Goal: Task Accomplishment & Management: Manage account settings

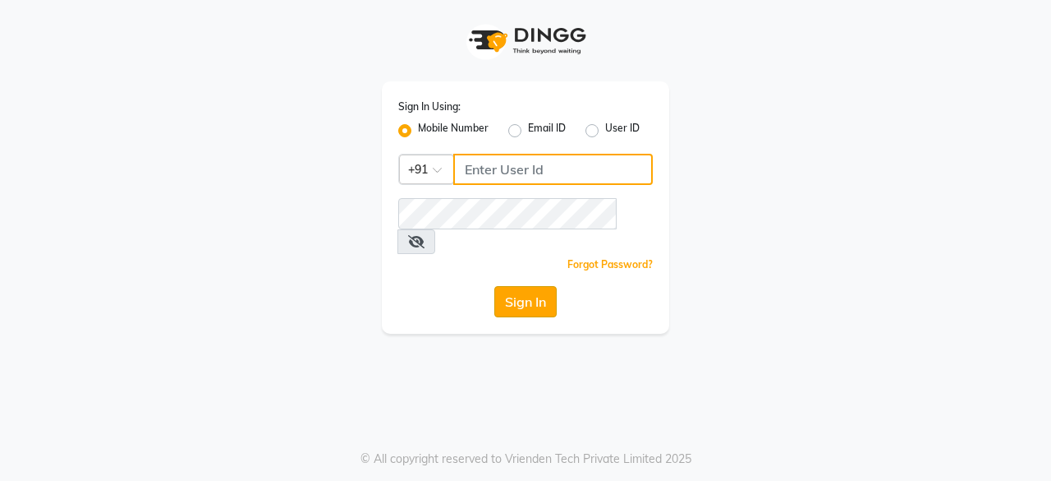
type input "9829026107"
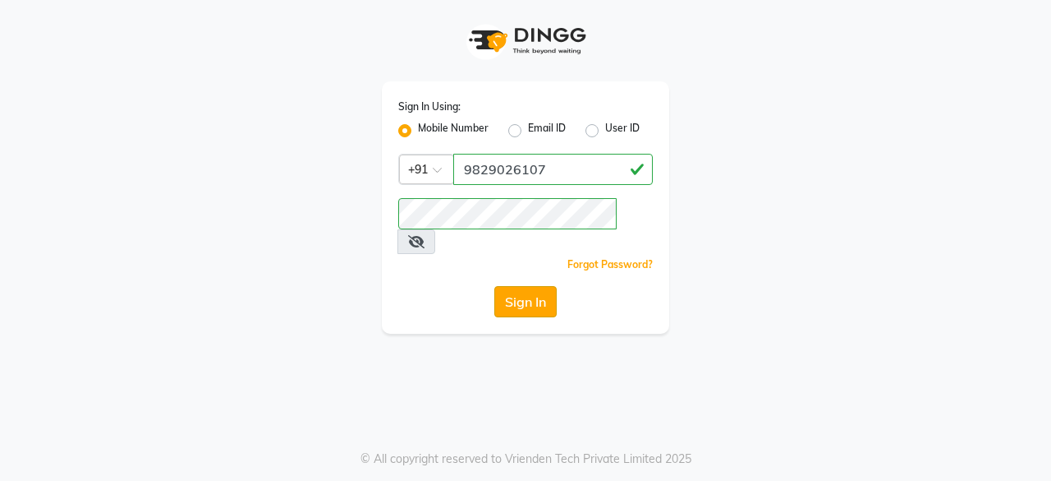
click at [522, 287] on button "Sign In" at bounding box center [525, 301] width 62 height 31
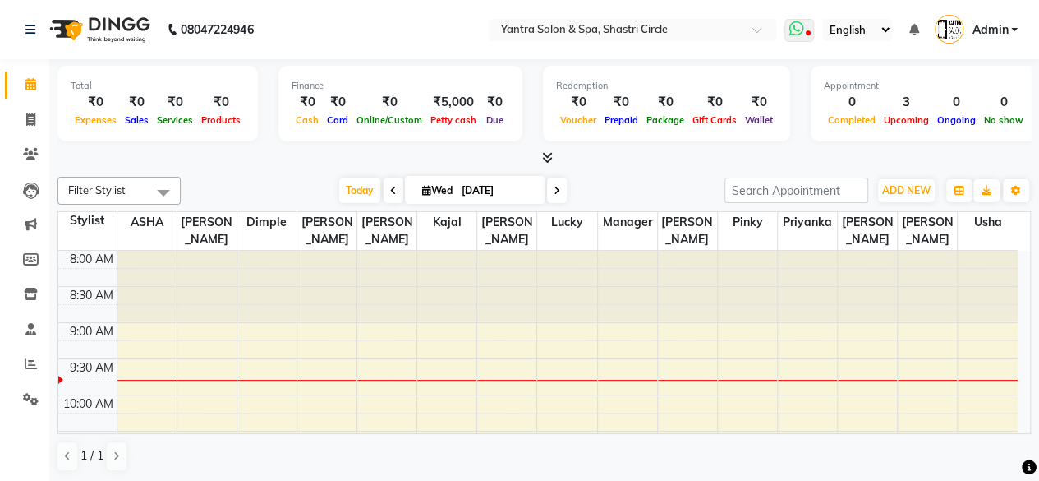
click at [811, 26] on span at bounding box center [799, 30] width 30 height 23
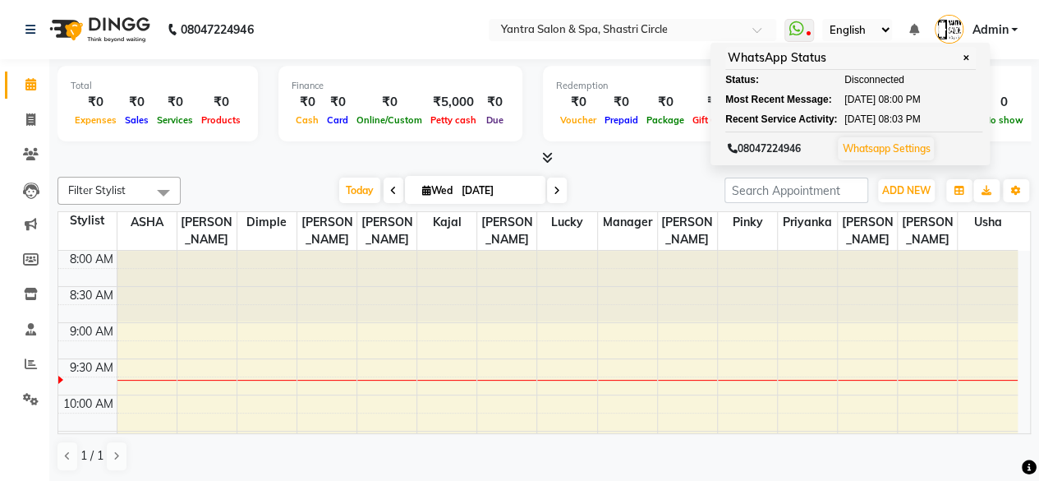
click at [301, 28] on nav "08047224946 Select Location × Yantra Salon & Spa, Shastri Circle WhatsApp Statu…" at bounding box center [519, 29] width 1039 height 59
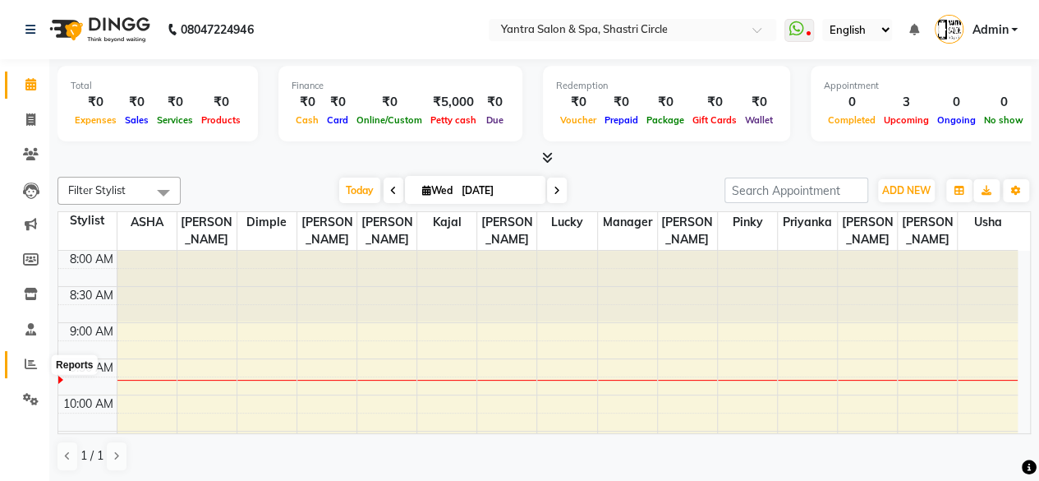
click at [25, 362] on icon at bounding box center [31, 363] width 12 height 12
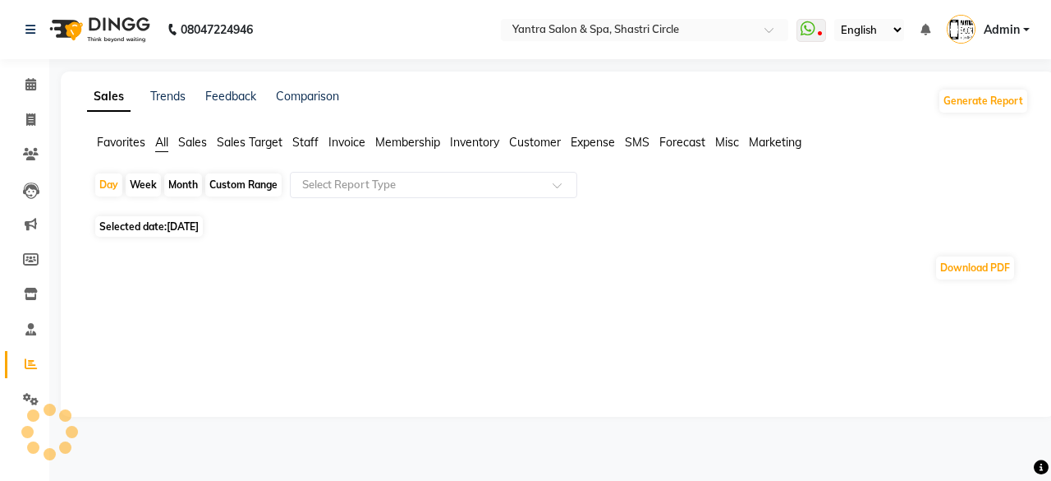
click at [173, 186] on div "Month" at bounding box center [183, 184] width 38 height 23
select select "9"
select select "2025"
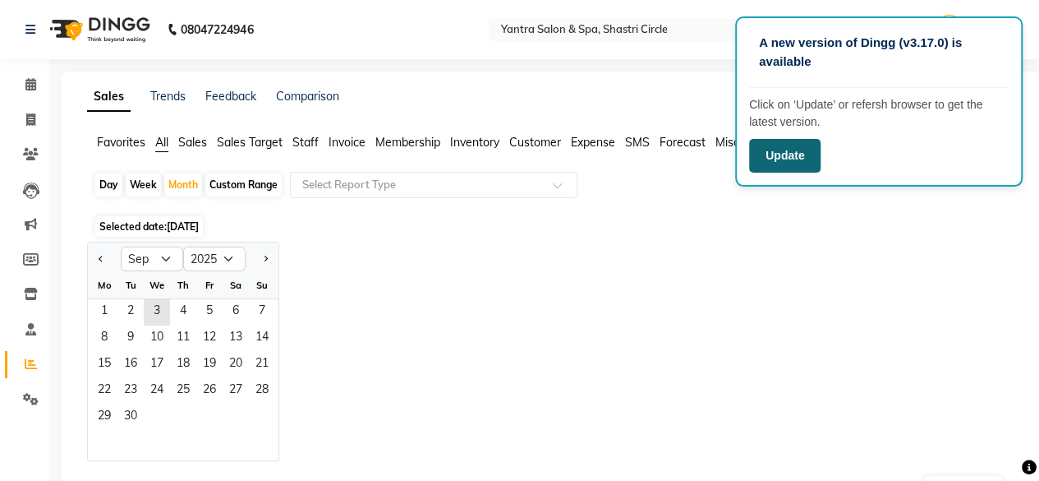
click at [793, 155] on button "Update" at bounding box center [784, 156] width 71 height 34
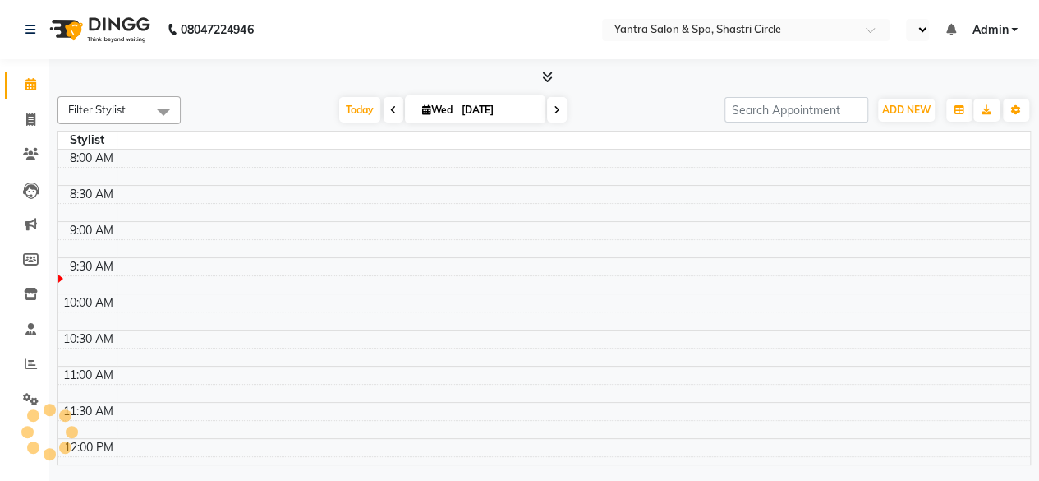
select select "en"
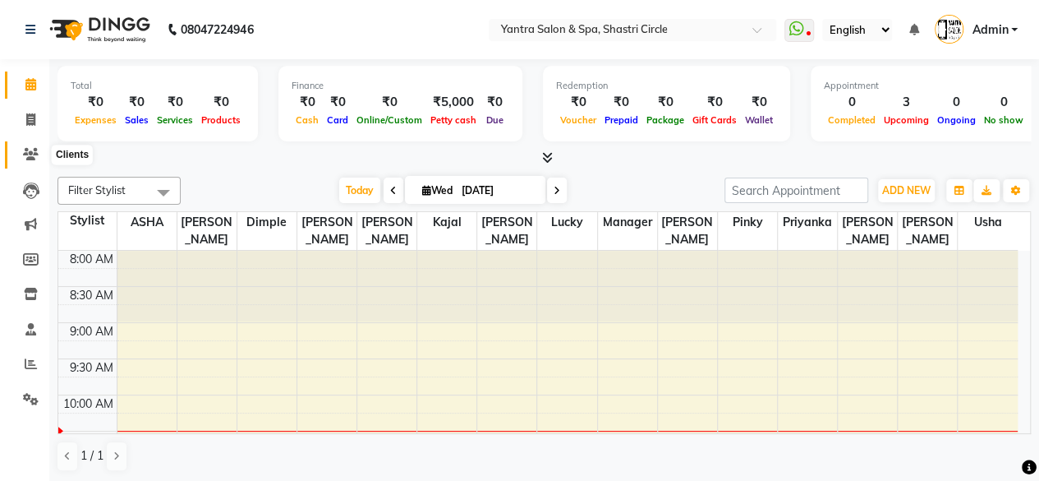
drag, startPoint x: 33, startPoint y: 149, endPoint x: 34, endPoint y: 140, distance: 8.4
click at [33, 149] on icon at bounding box center [31, 154] width 16 height 12
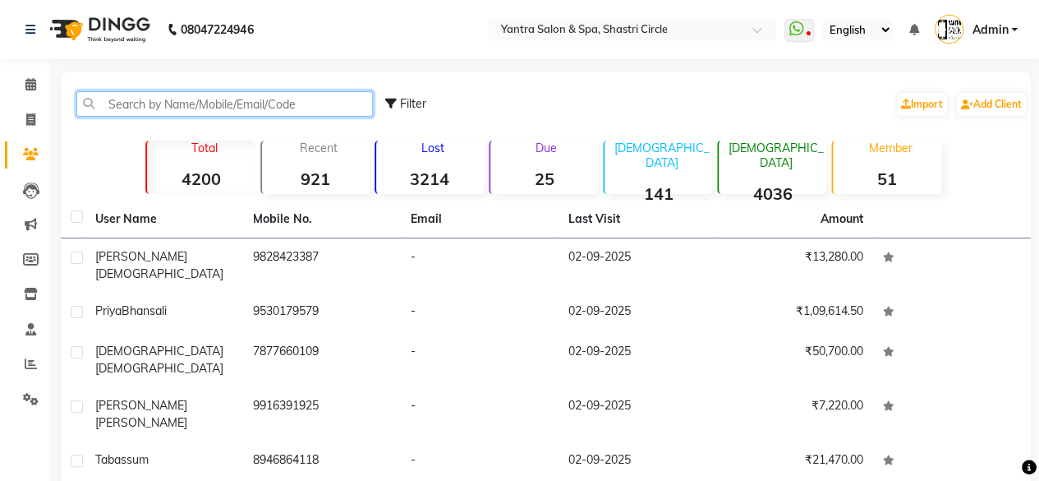
click at [235, 107] on input "text" at bounding box center [224, 103] width 297 height 25
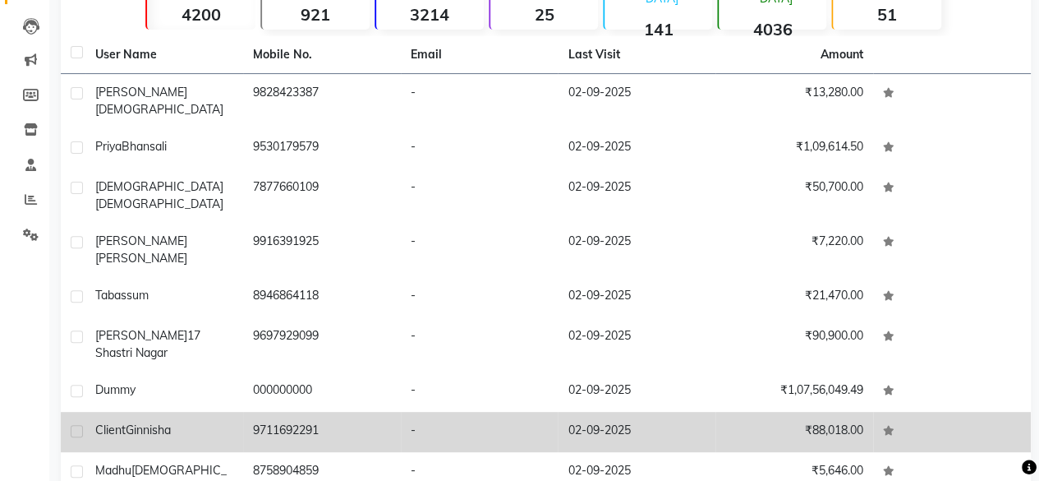
scroll to position [244, 0]
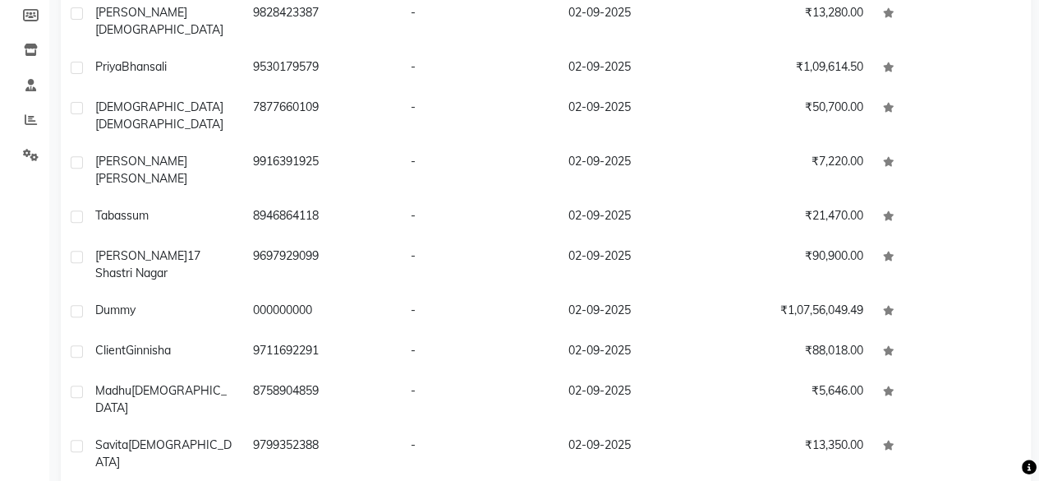
select select "100"
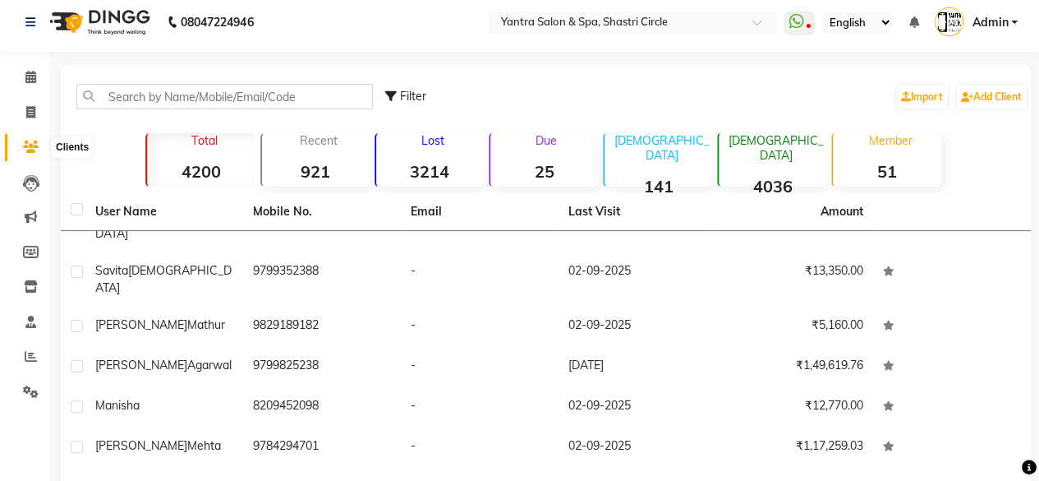
scroll to position [0, 0]
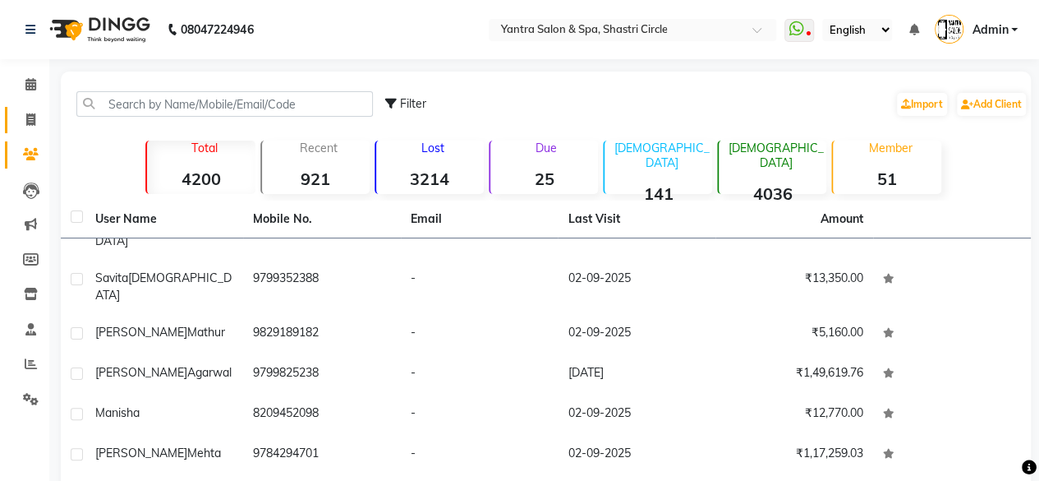
click at [25, 131] on link "Invoice" at bounding box center [24, 120] width 39 height 27
select select "service"
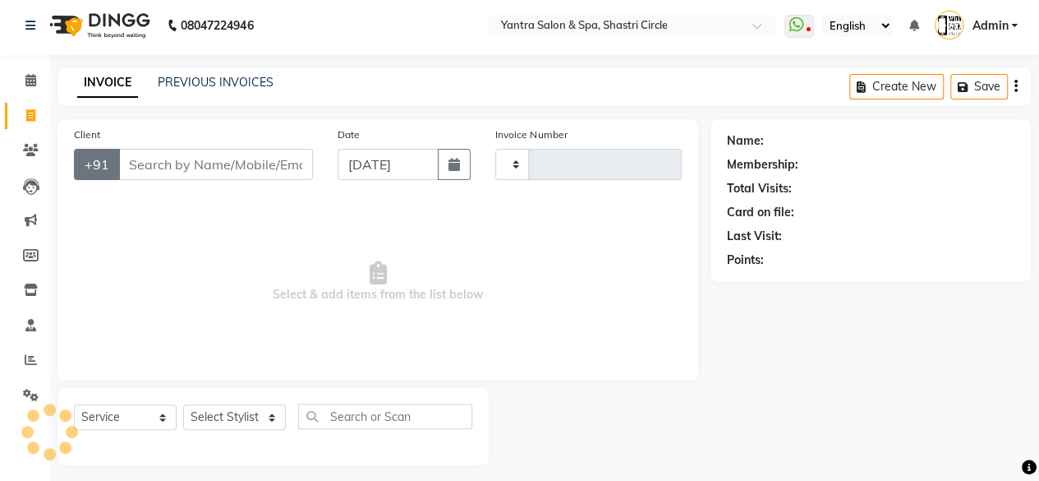
type input "3486"
select select "154"
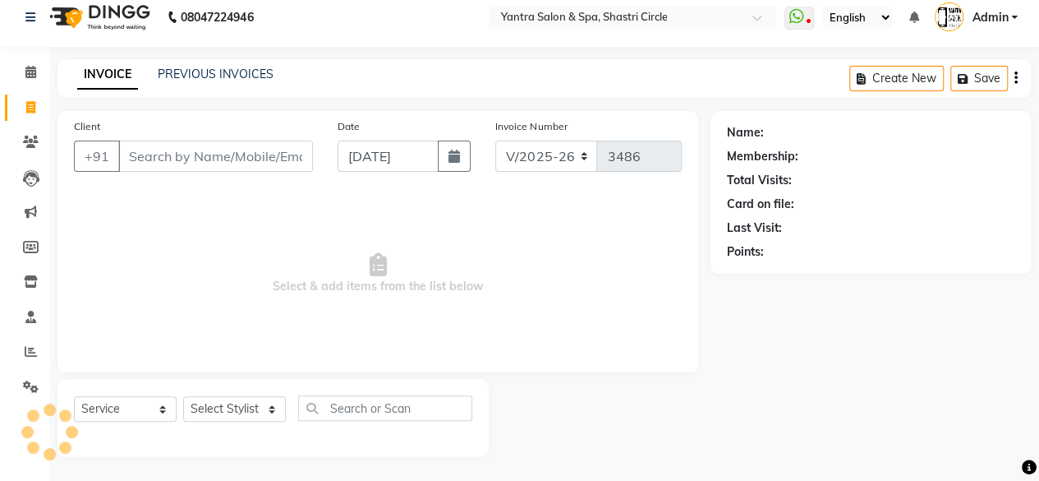
click at [186, 156] on input "Client" at bounding box center [215, 155] width 195 height 31
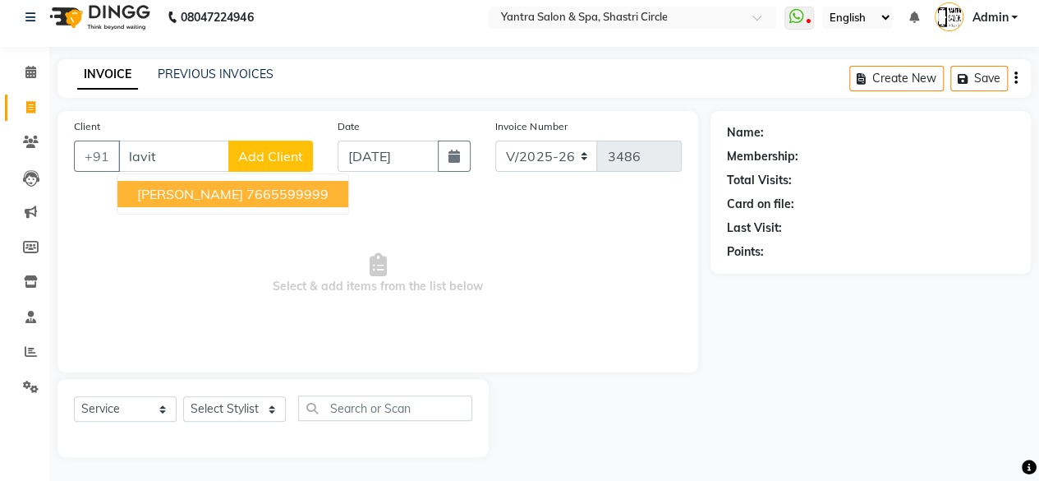
click at [182, 189] on span "[PERSON_NAME]" at bounding box center [190, 194] width 106 height 16
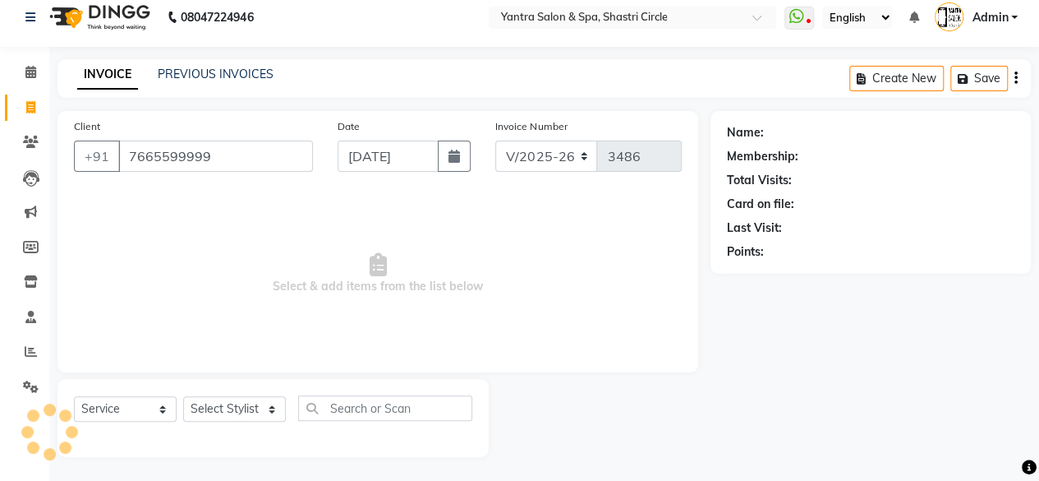
type input "7665599999"
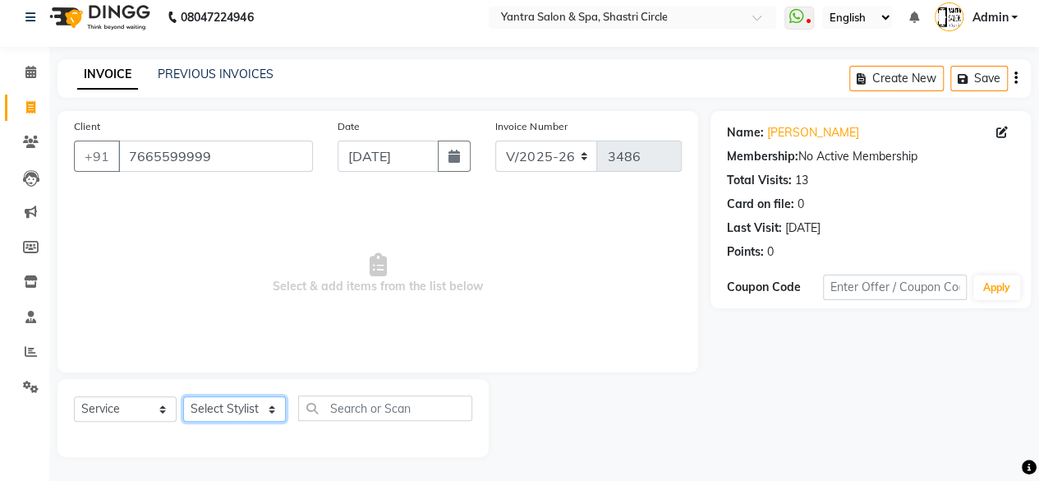
click at [219, 402] on select "Select Stylist [PERSON_NAME] [PERSON_NAME] [PERSON_NAME] [PERSON_NAME] kajal [P…" at bounding box center [234, 408] width 103 height 25
select select "44020"
click at [183, 396] on select "Select Stylist [PERSON_NAME] [PERSON_NAME] [PERSON_NAME] [PERSON_NAME] kajal [P…" at bounding box center [234, 408] width 103 height 25
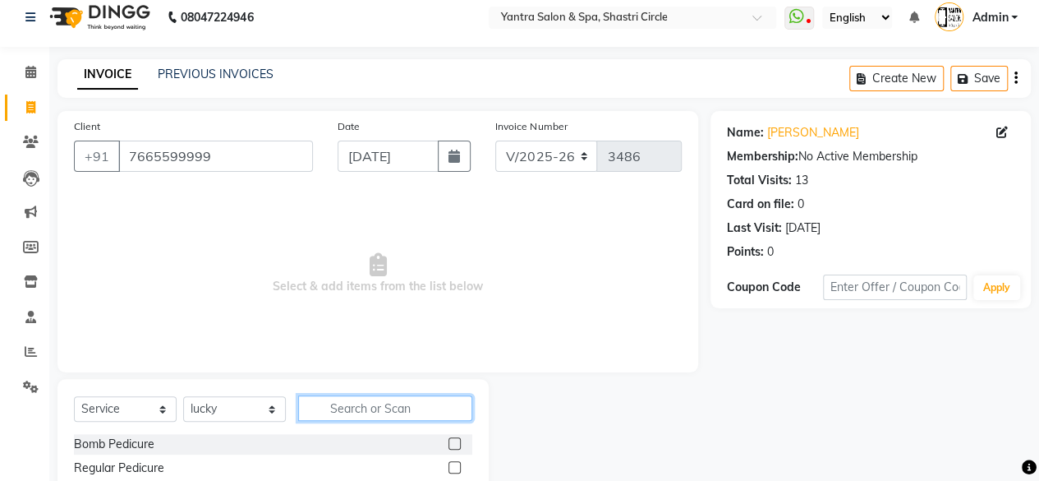
click at [377, 409] on input "text" at bounding box center [385, 407] width 174 height 25
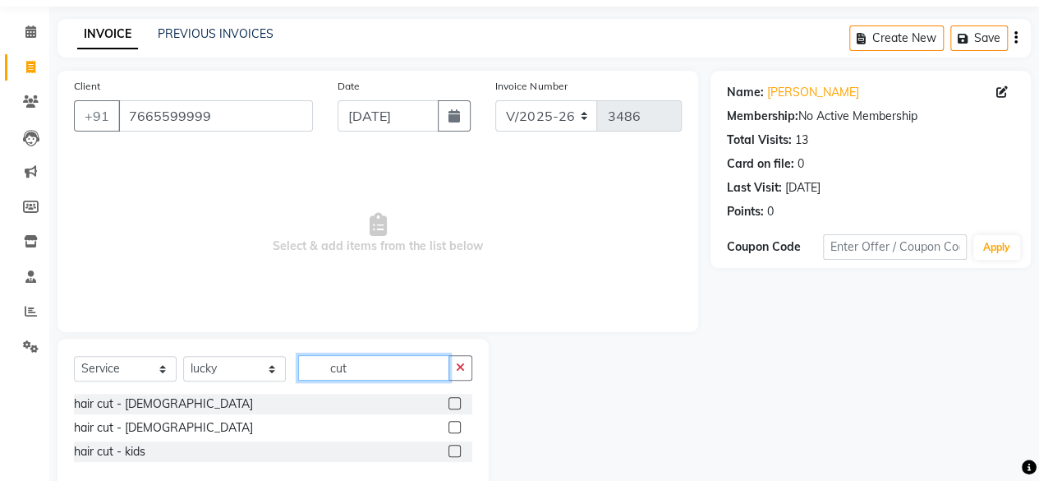
scroll to position [84, 0]
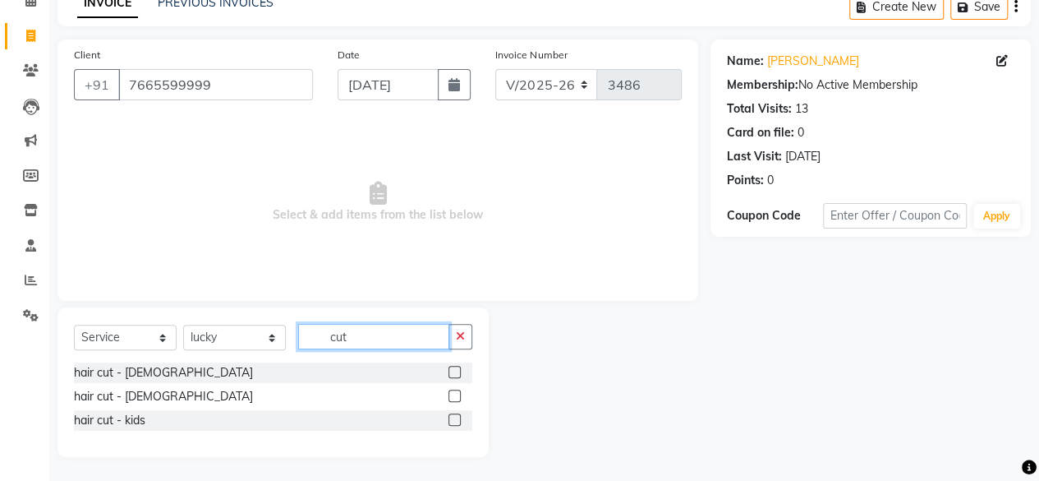
type input "cut"
click at [460, 418] on label at bounding box center [454, 419] width 12 height 12
click at [459, 418] on input "checkbox" at bounding box center [453, 420] width 11 height 11
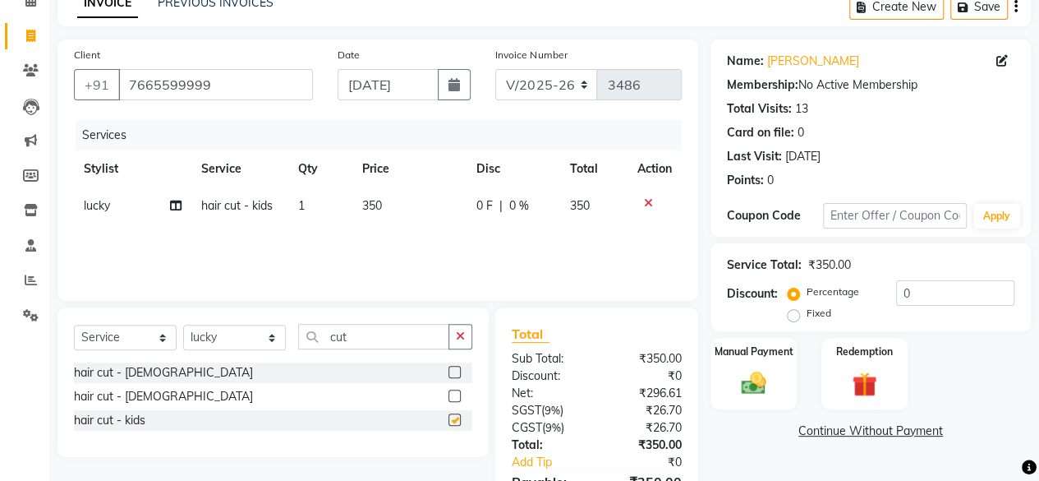
checkbox input "false"
click at [406, 214] on td "350" at bounding box center [409, 205] width 114 height 37
select select "44020"
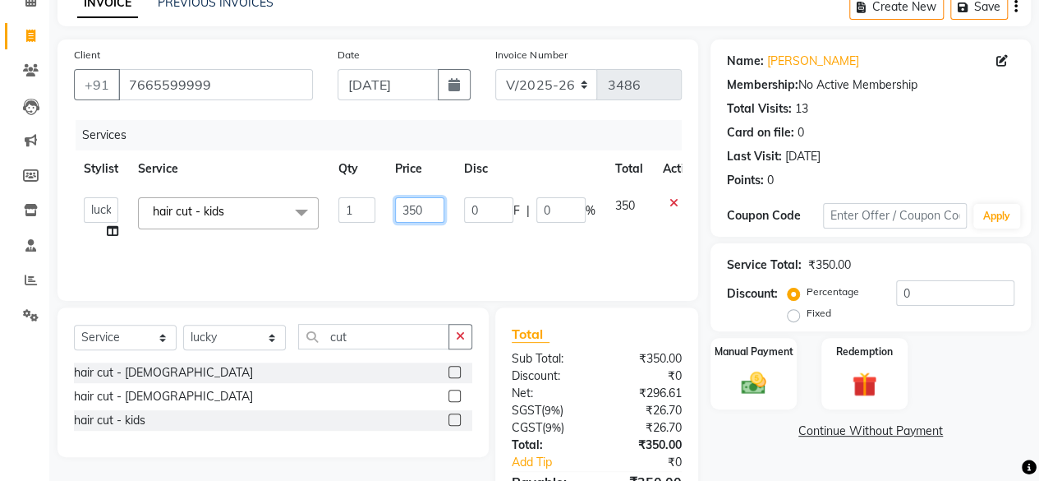
click at [406, 214] on input "350" at bounding box center [419, 209] width 49 height 25
type input "300"
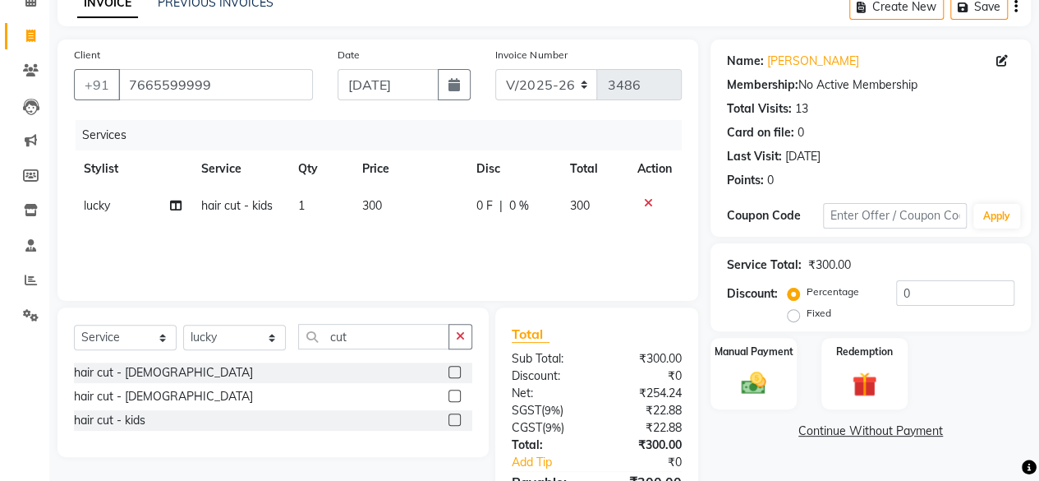
click at [410, 226] on div "Services Stylist Service Qty Price Disc Total Action lucky hair cut - kids 1 30…" at bounding box center [378, 202] width 608 height 164
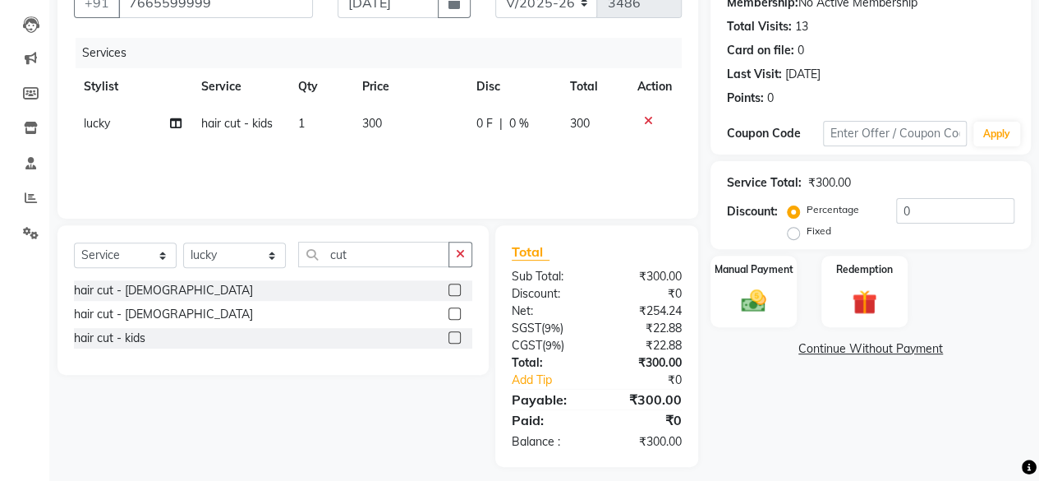
scroll to position [175, 0]
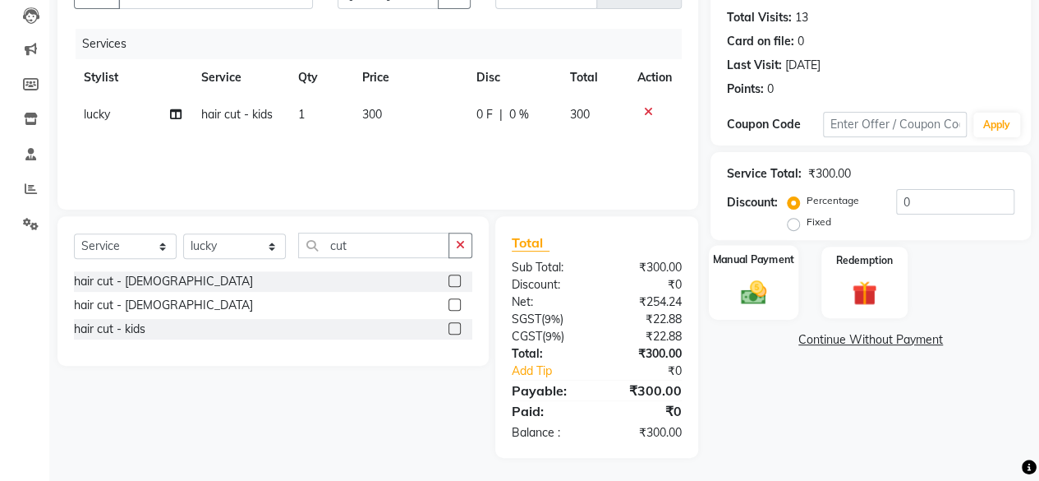
click at [765, 285] on img at bounding box center [754, 292] width 42 height 30
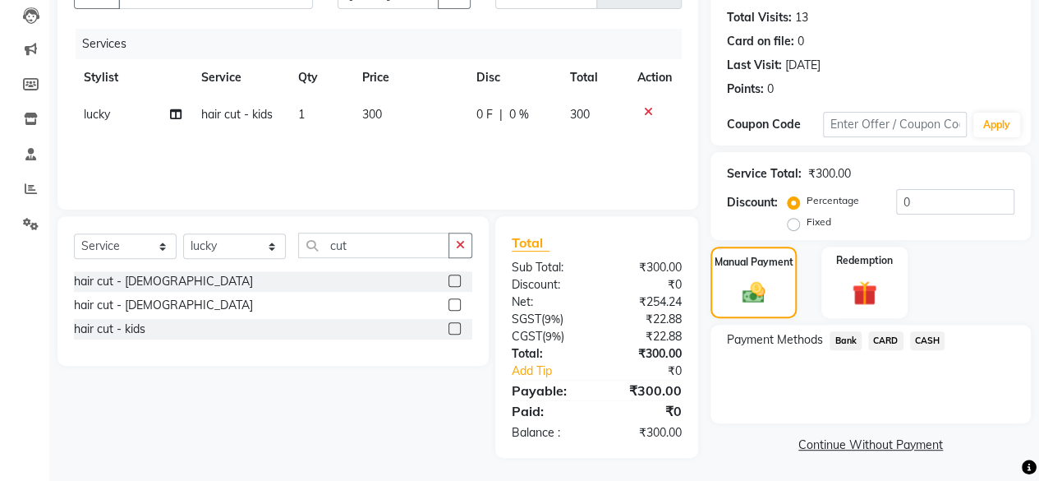
click at [832, 333] on span "Bank" at bounding box center [846, 340] width 32 height 19
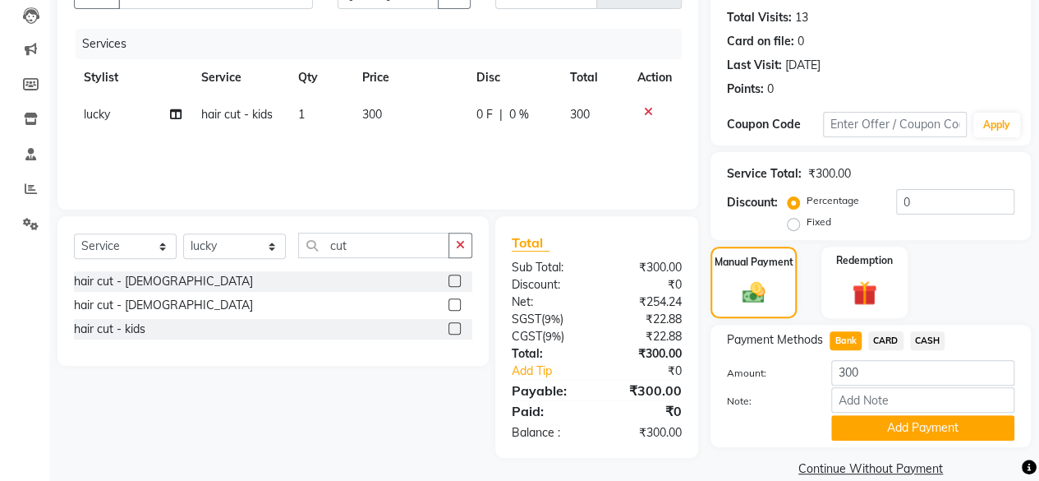
click at [885, 441] on div "Payment Methods Bank CARD CASH Amount: 300 Note: Add Payment" at bounding box center [871, 385] width 320 height 122
click at [885, 431] on button "Add Payment" at bounding box center [922, 427] width 183 height 25
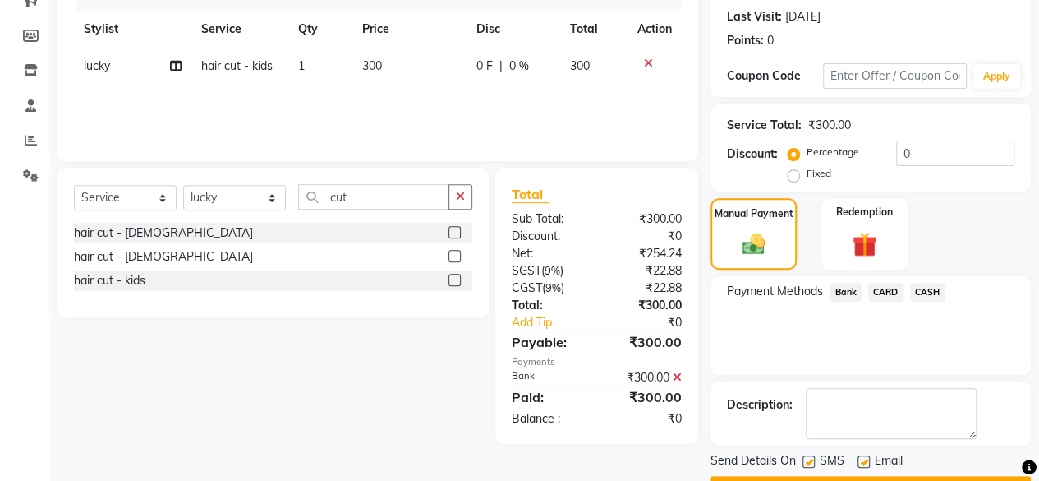
scroll to position [266, 0]
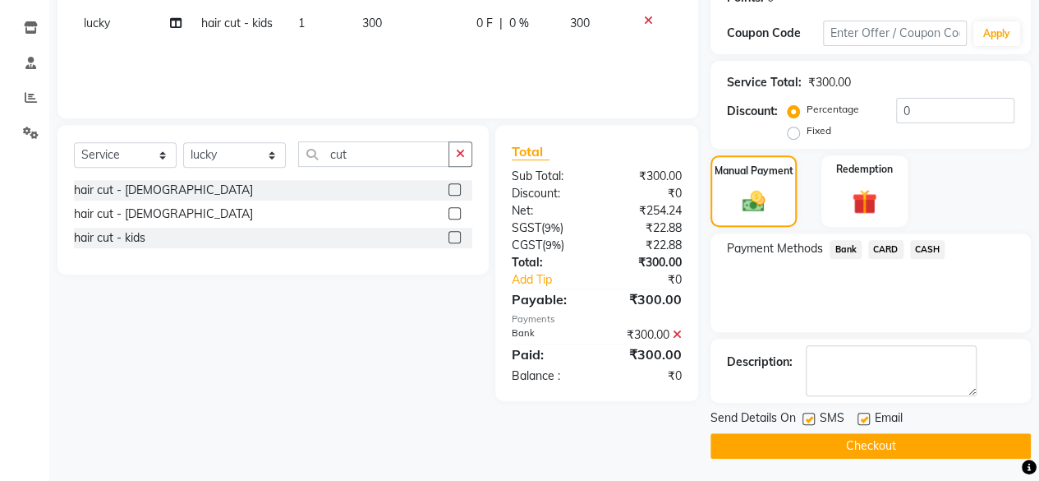
click at [883, 442] on button "Checkout" at bounding box center [871, 445] width 320 height 25
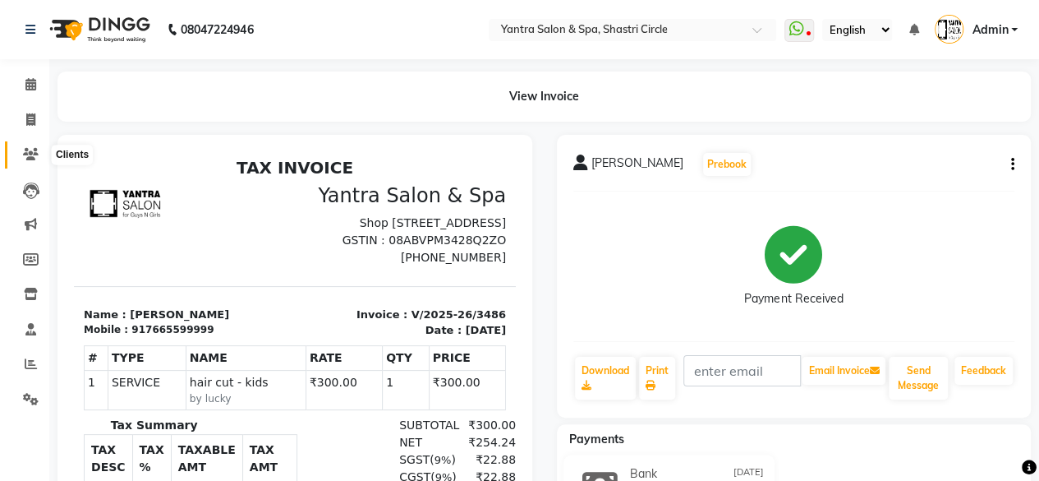
click at [18, 157] on span at bounding box center [30, 154] width 29 height 19
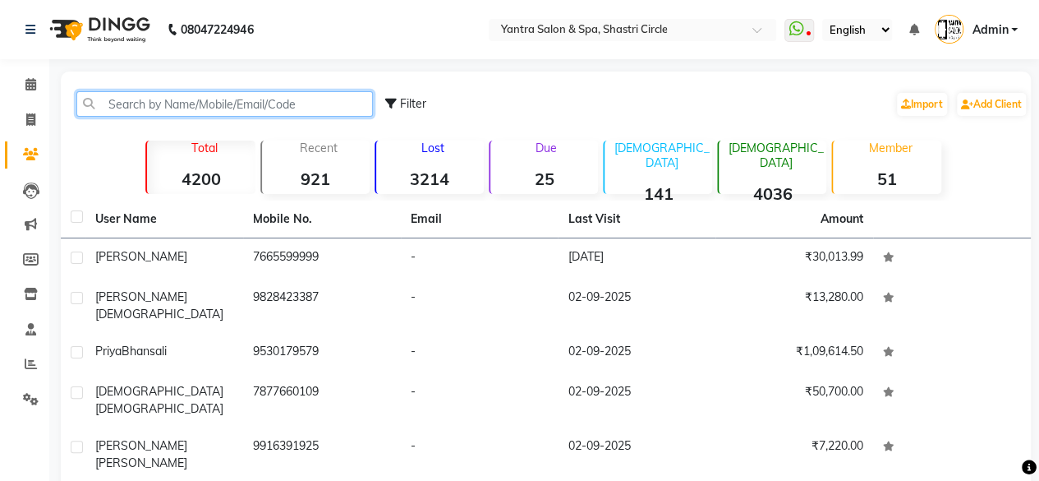
click at [161, 116] on input "text" at bounding box center [224, 103] width 297 height 25
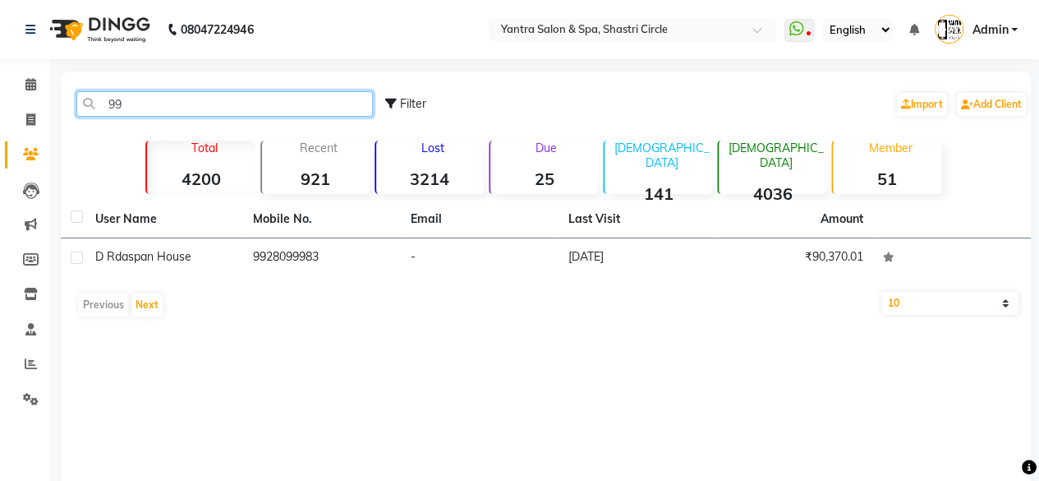
type input "9"
type input "7"
type input "8"
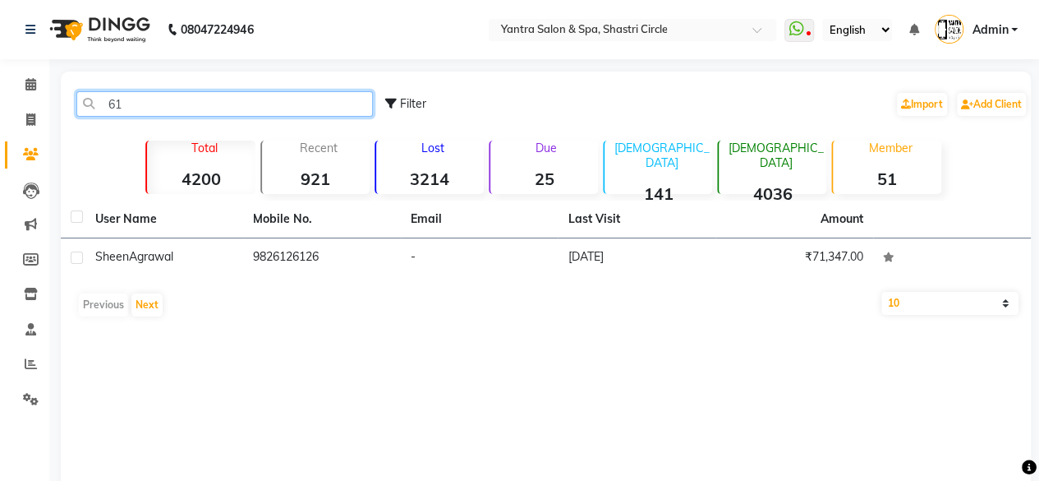
type input "6"
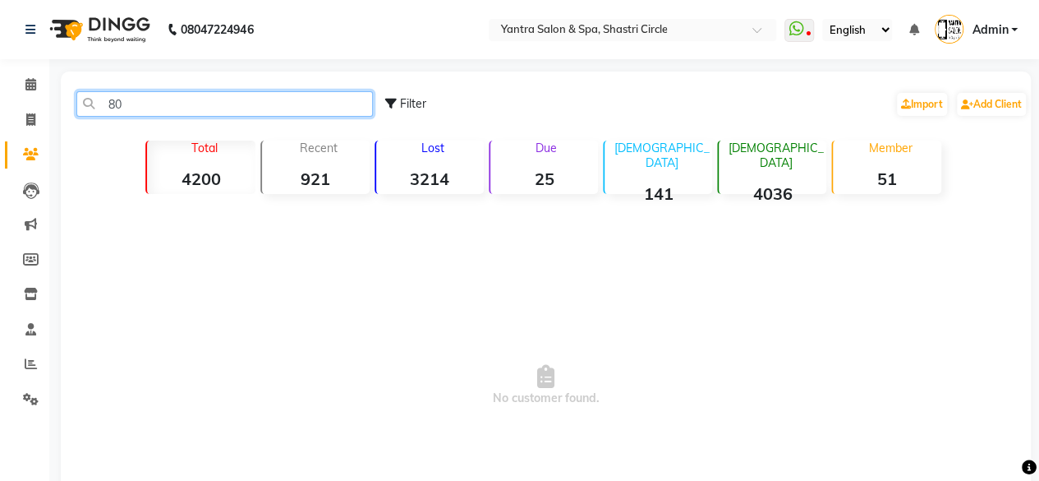
type input "8"
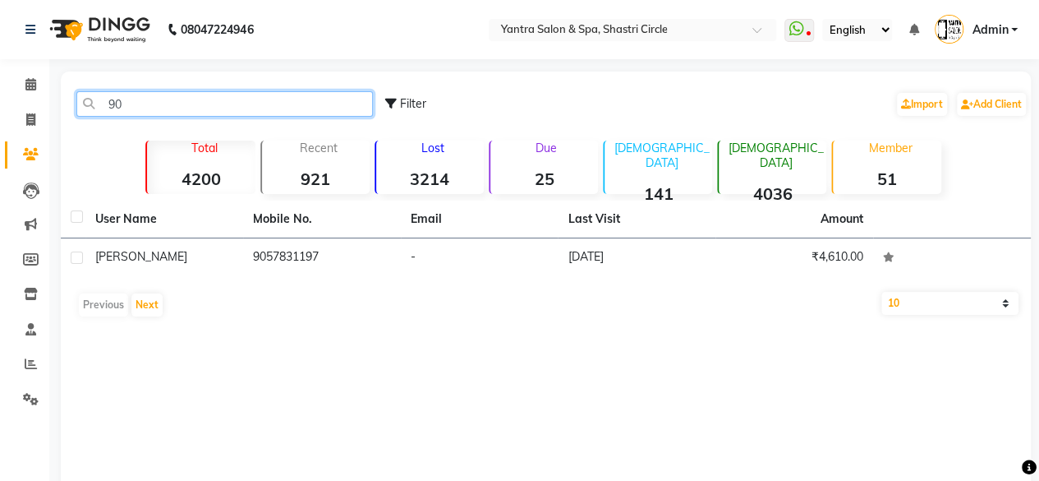
type input "9"
type input "8"
type input "9"
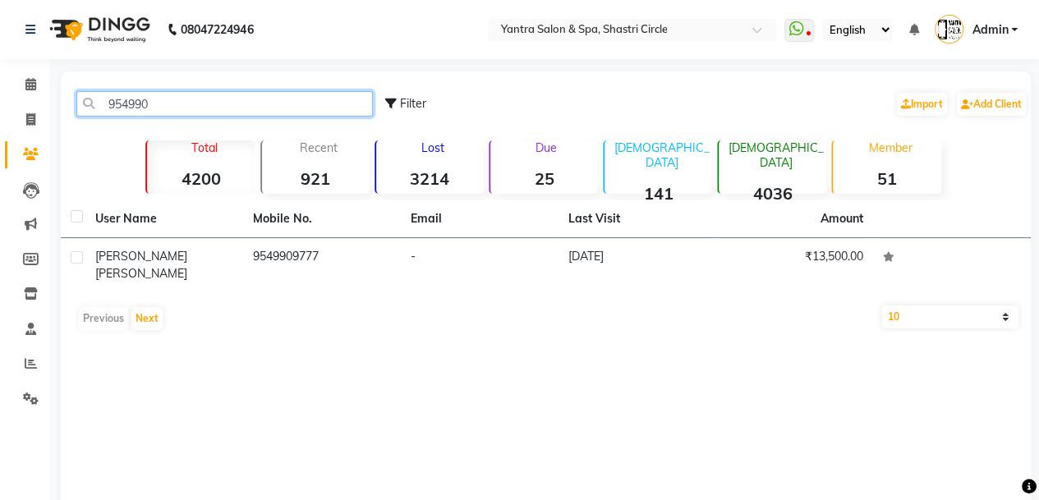
type input "954990"
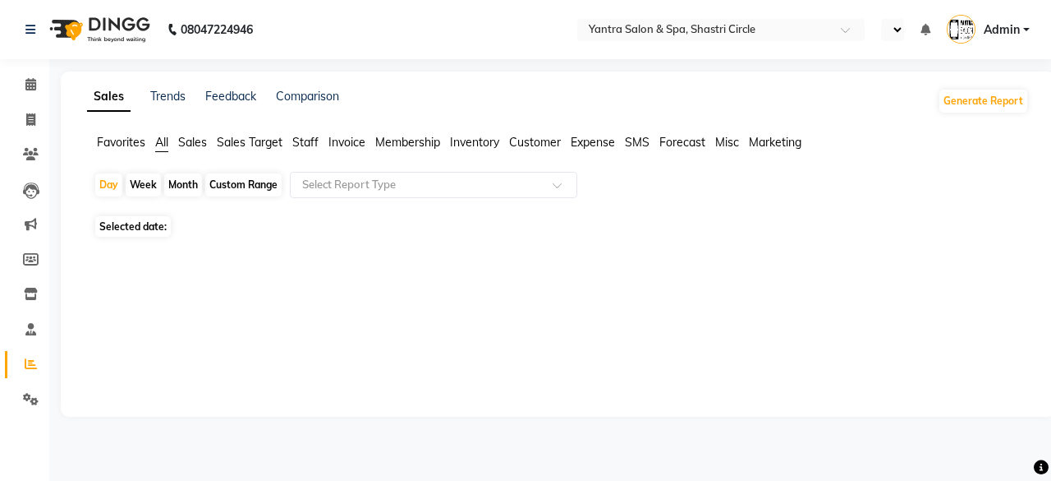
select select "en"
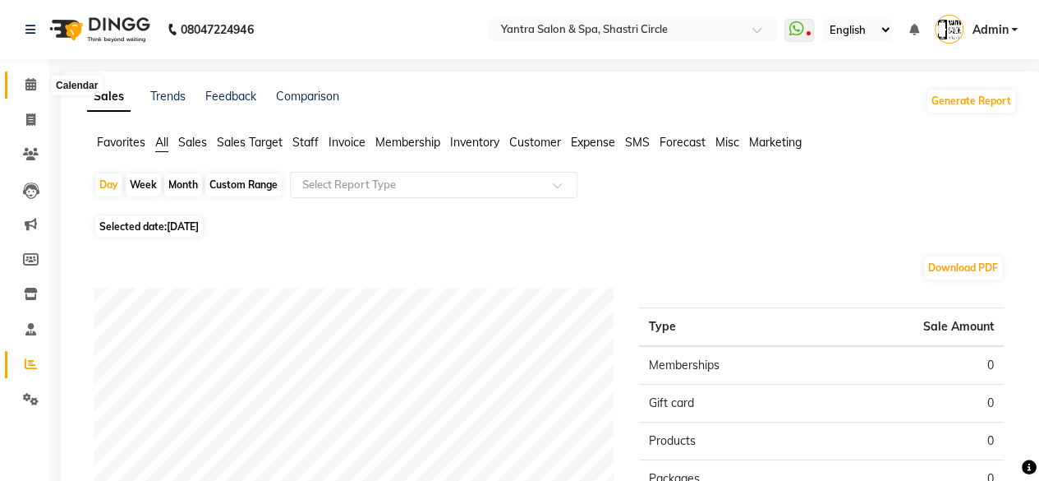
drag, startPoint x: 26, startPoint y: 87, endPoint x: 33, endPoint y: 313, distance: 226.0
click at [26, 87] on icon at bounding box center [30, 84] width 11 height 12
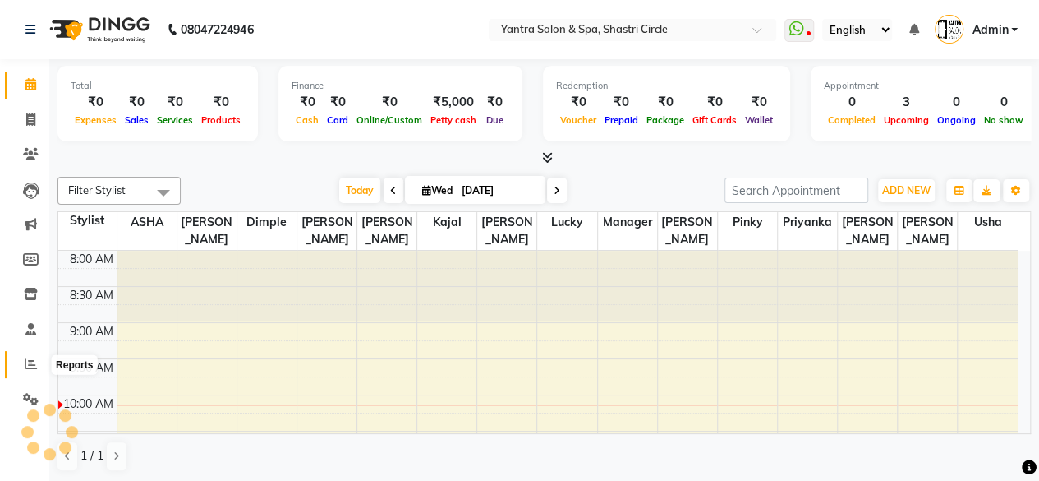
click at [31, 359] on icon at bounding box center [31, 363] width 12 height 12
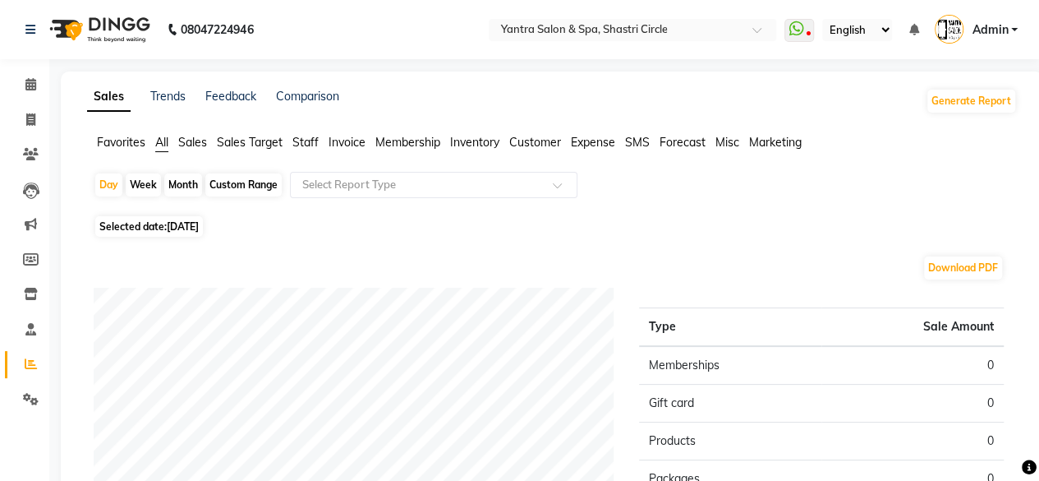
click at [179, 183] on div "Month" at bounding box center [183, 184] width 38 height 23
select select "9"
select select "2025"
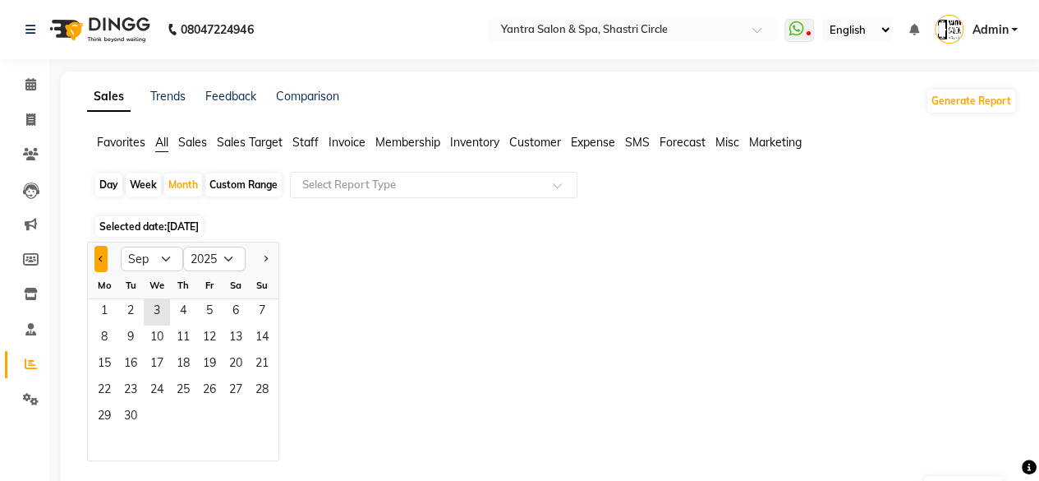
click at [97, 256] on button "Previous month" at bounding box center [100, 259] width 13 height 26
select select "8"
click at [203, 301] on span "1" at bounding box center [209, 312] width 26 height 26
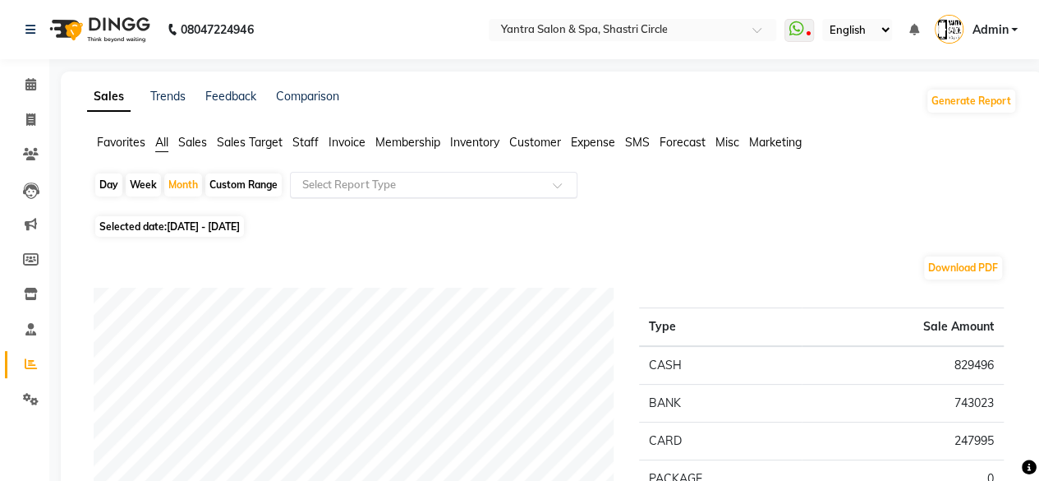
click at [384, 185] on input "text" at bounding box center [417, 185] width 237 height 16
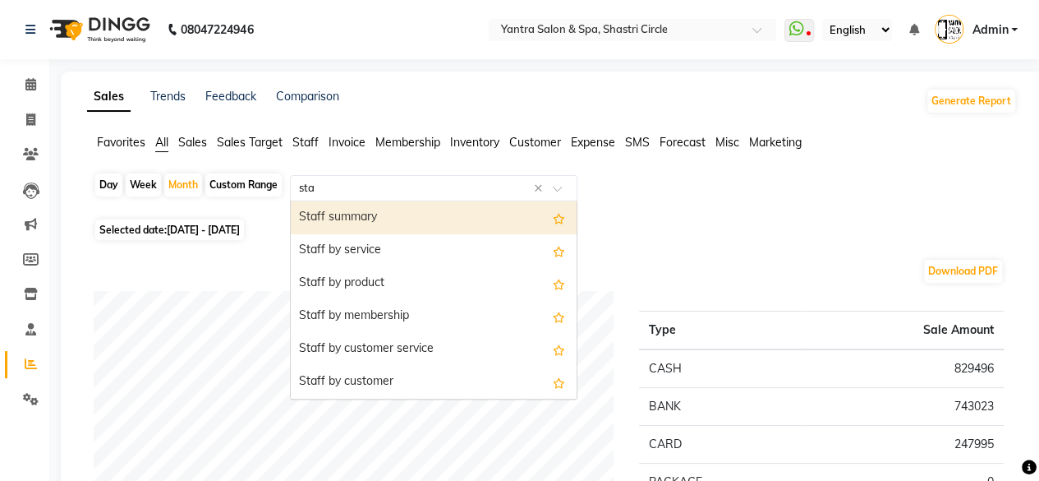
type input "staf"
click at [421, 221] on div "Staff summary" at bounding box center [434, 217] width 286 height 33
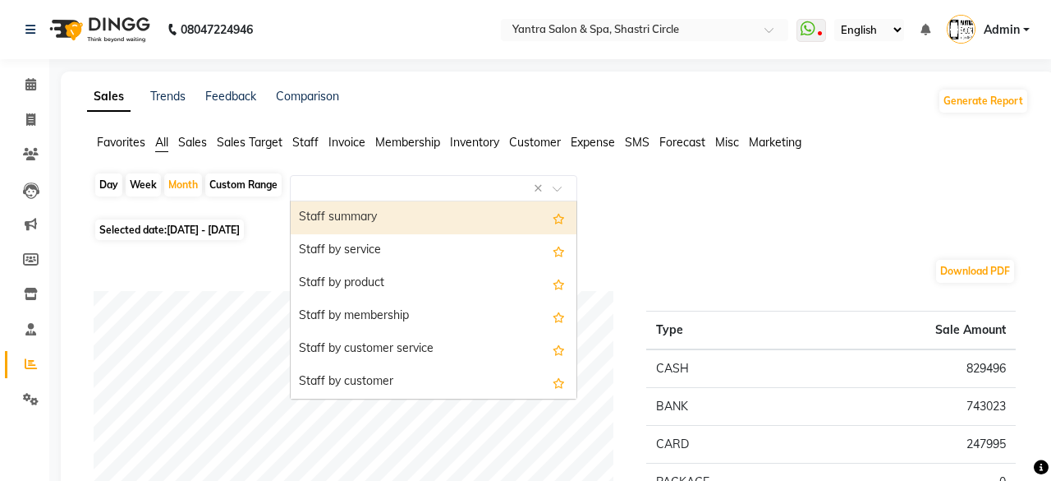
select select "full_report"
select select "csv"
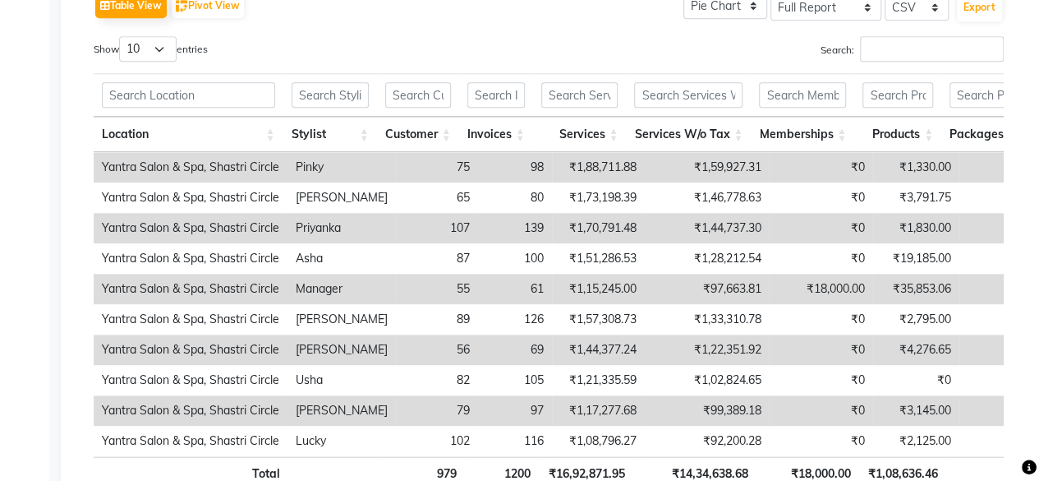
scroll to position [739, 0]
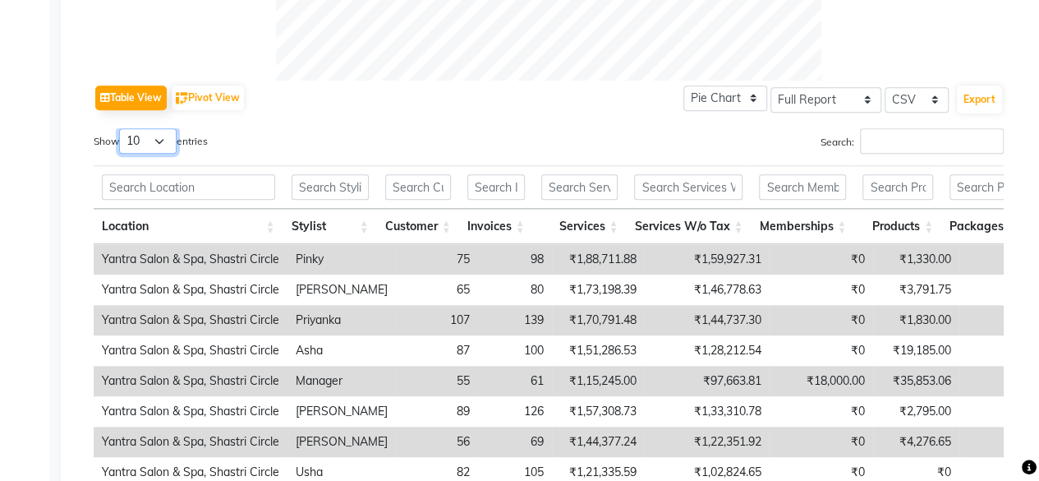
click at [177, 140] on select "10 25 50 100" at bounding box center [147, 140] width 57 height 25
select select "100"
click at [122, 128] on select "10 25 50 100" at bounding box center [147, 140] width 57 height 25
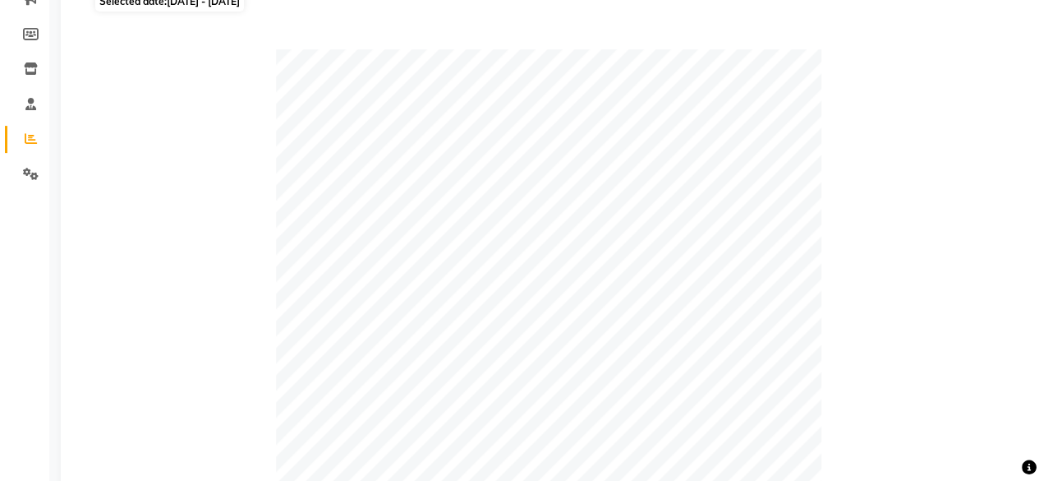
scroll to position [0, 0]
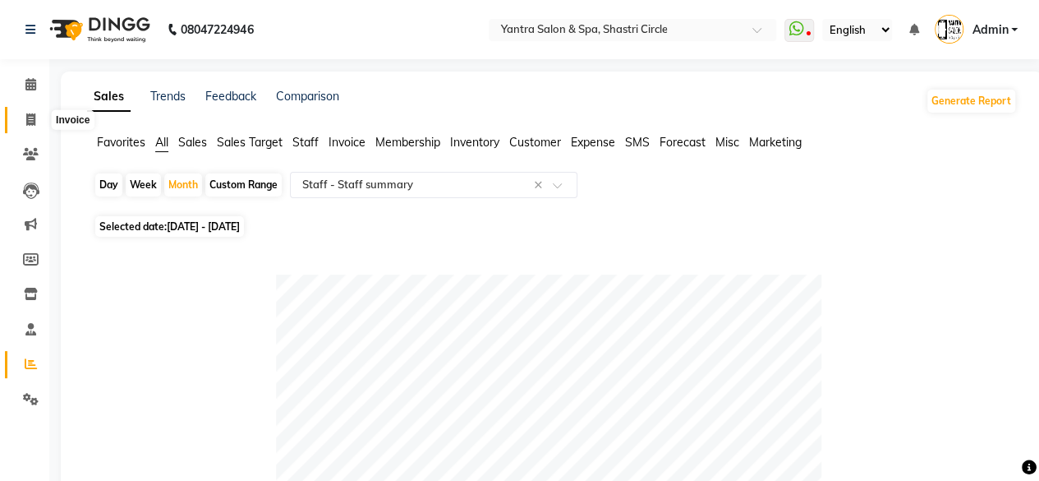
drag, startPoint x: 26, startPoint y: 121, endPoint x: 37, endPoint y: 139, distance: 21.0
click at [26, 121] on icon at bounding box center [30, 119] width 9 height 12
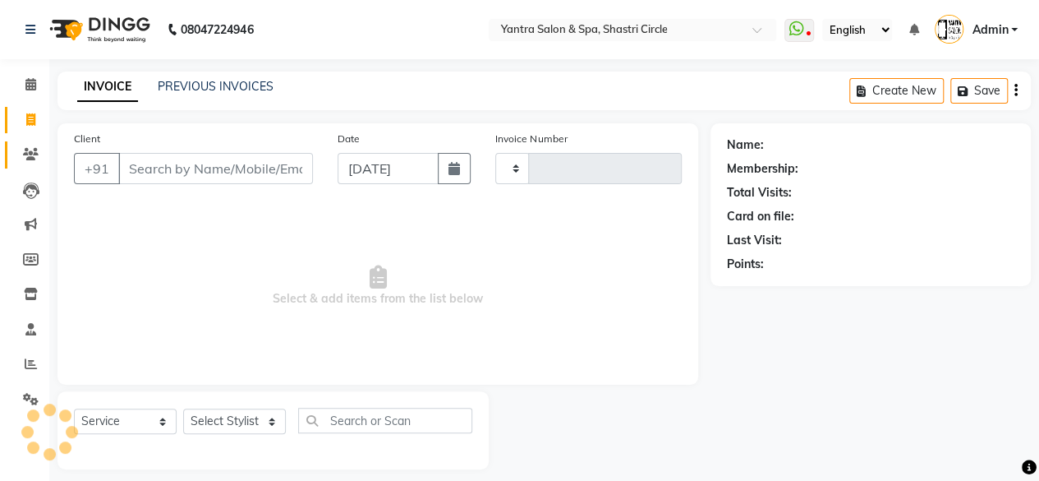
click at [36, 153] on link "Clients" at bounding box center [24, 154] width 39 height 27
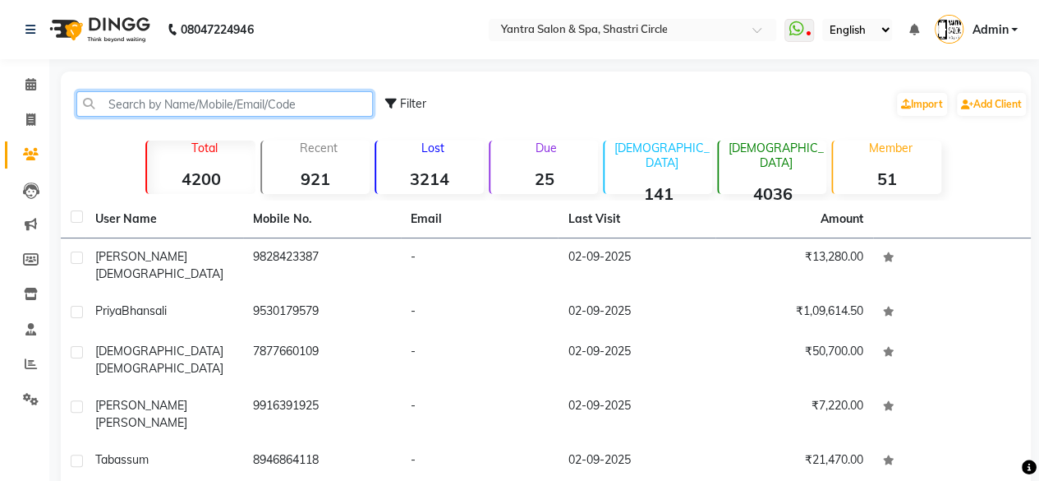
click at [204, 114] on input "text" at bounding box center [224, 103] width 297 height 25
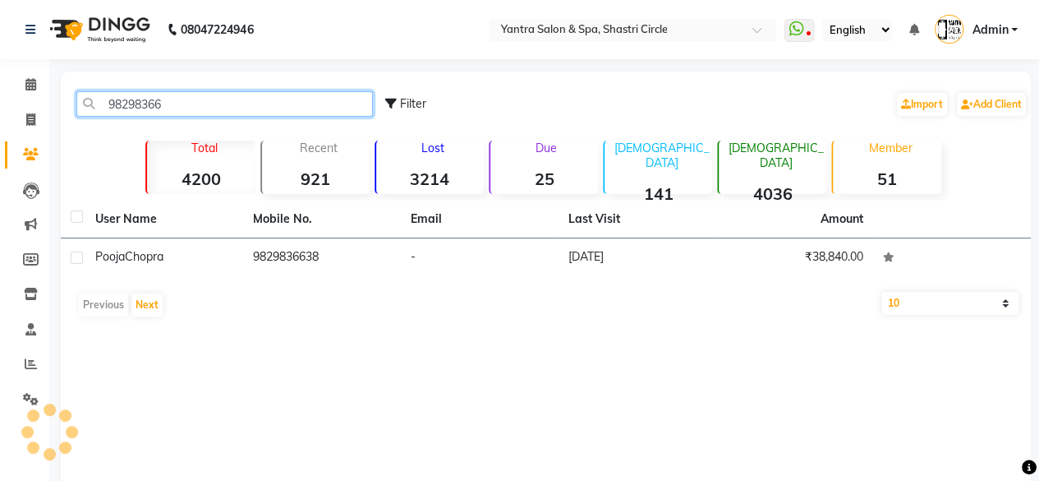
type input "982983663"
click at [204, 114] on input "982983663" at bounding box center [224, 103] width 297 height 25
type input "8"
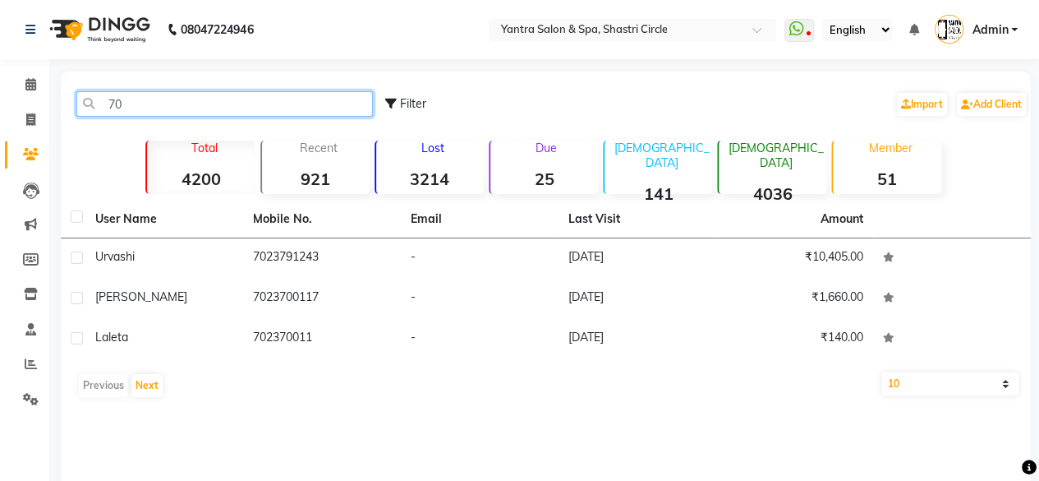
type input "7"
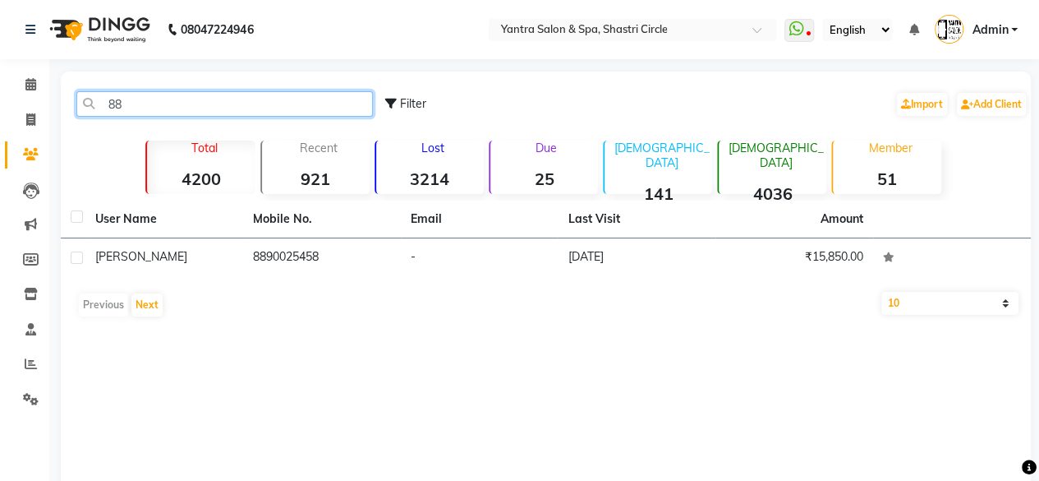
type input "8"
type input "7"
type input "9"
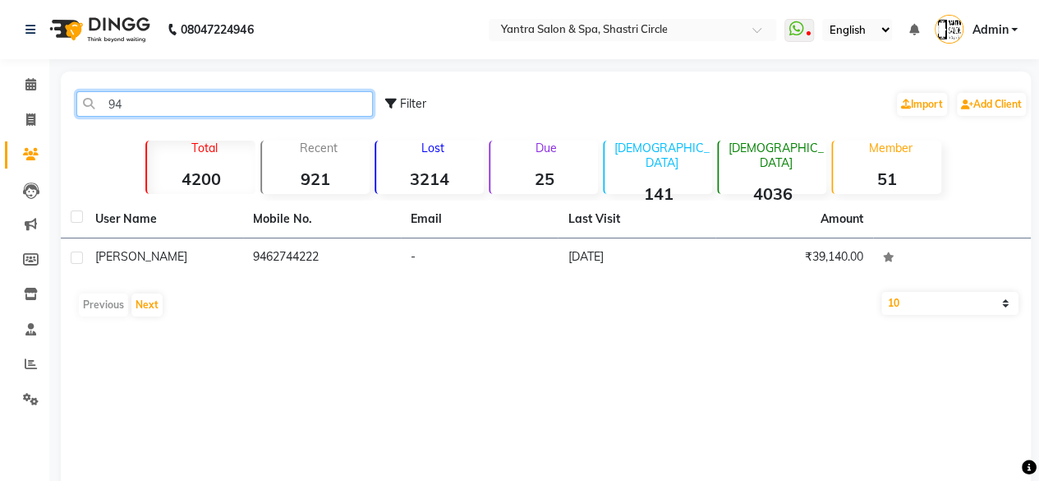
type input "9"
type input "8"
type input "9"
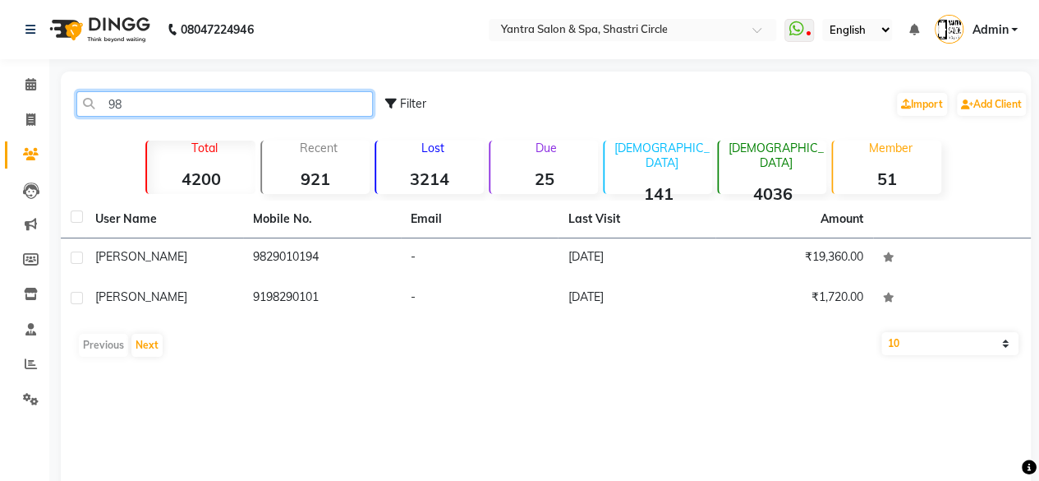
type input "9"
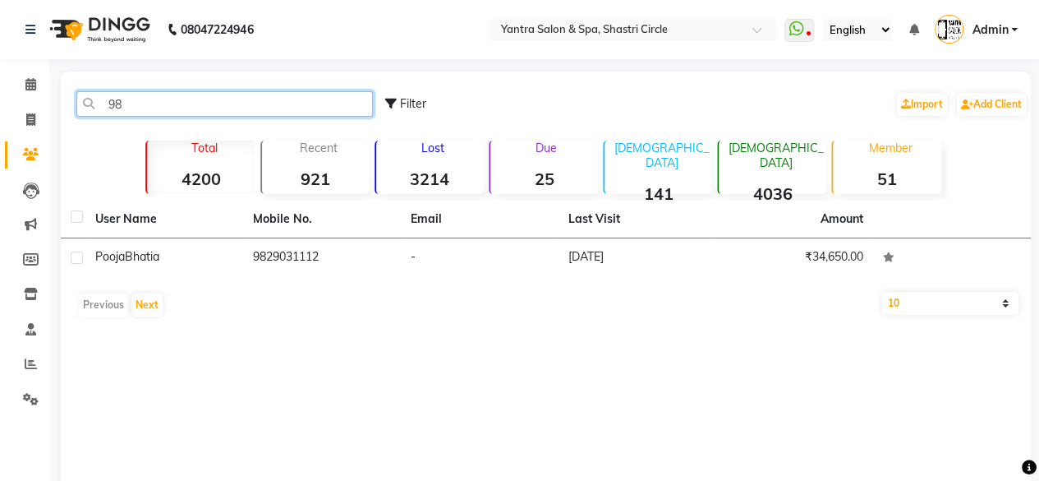
type input "9"
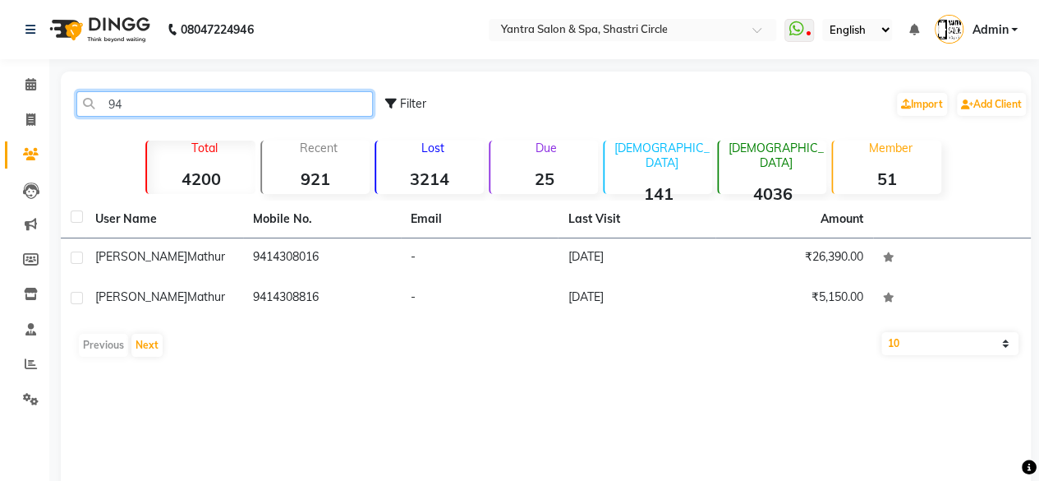
type input "9"
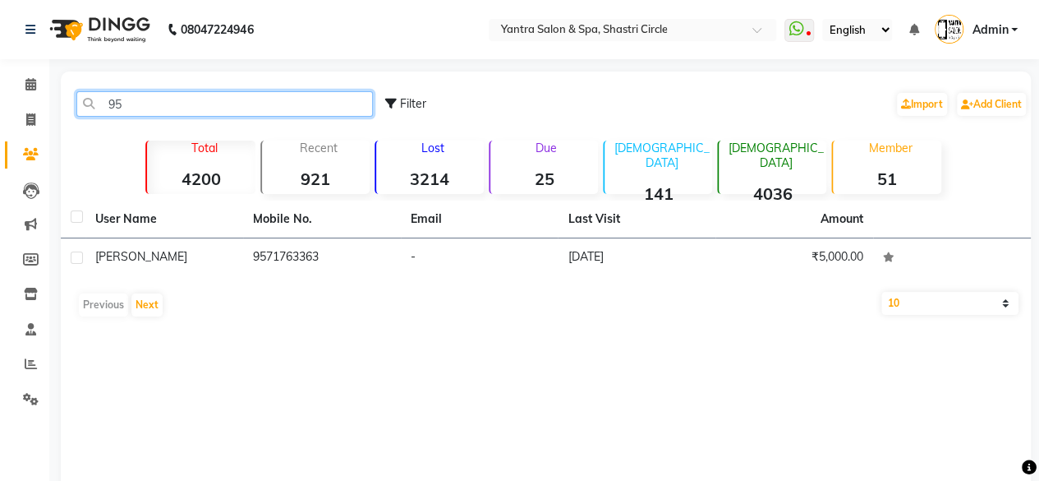
type input "9"
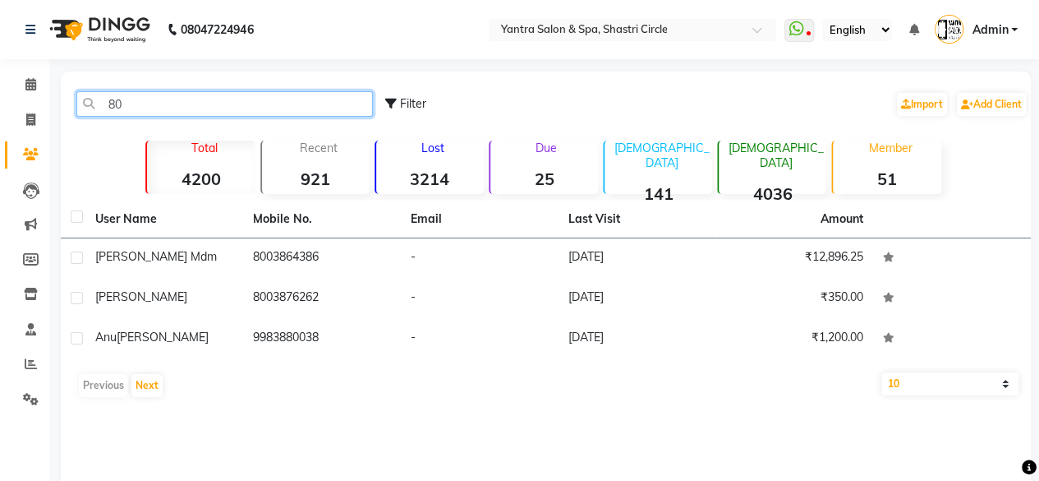
type input "8"
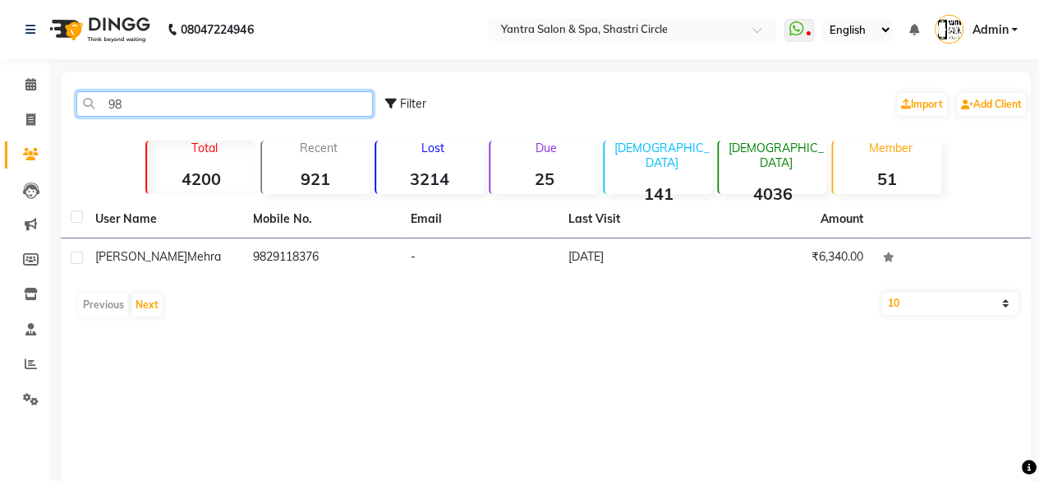
type input "9"
type input "8005962"
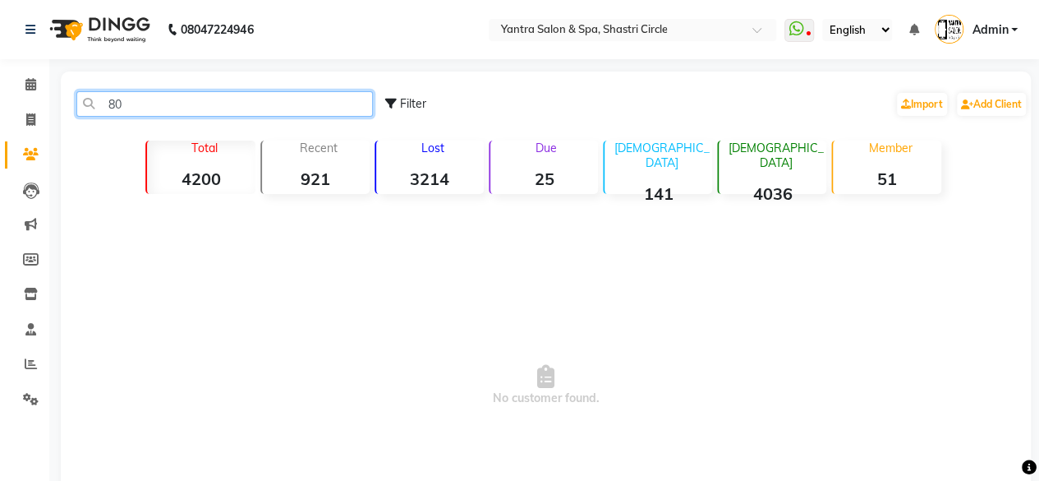
type input "8"
type input "2"
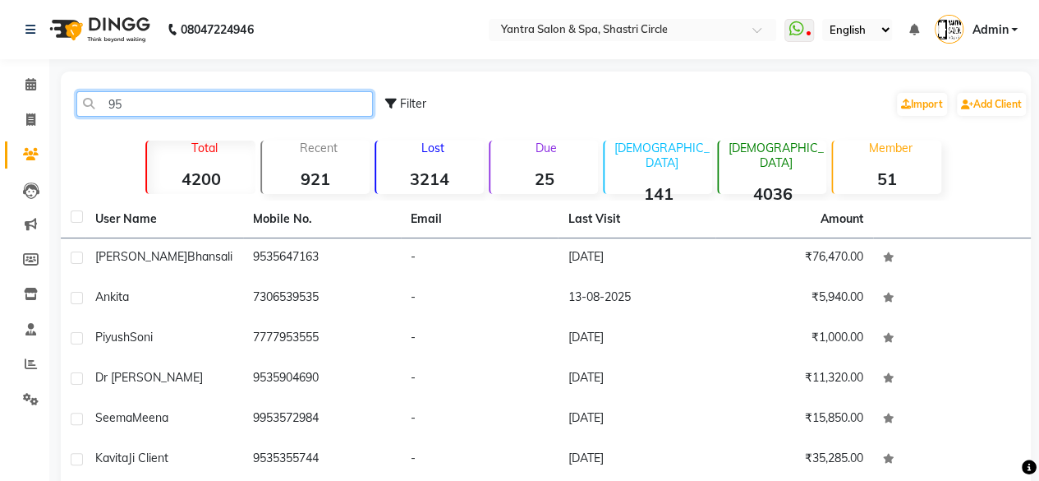
type input "9"
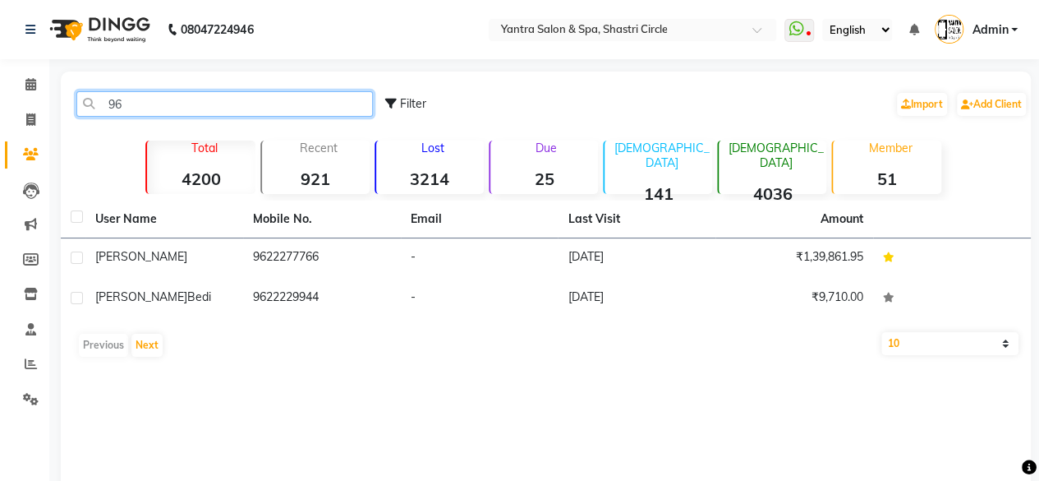
type input "9"
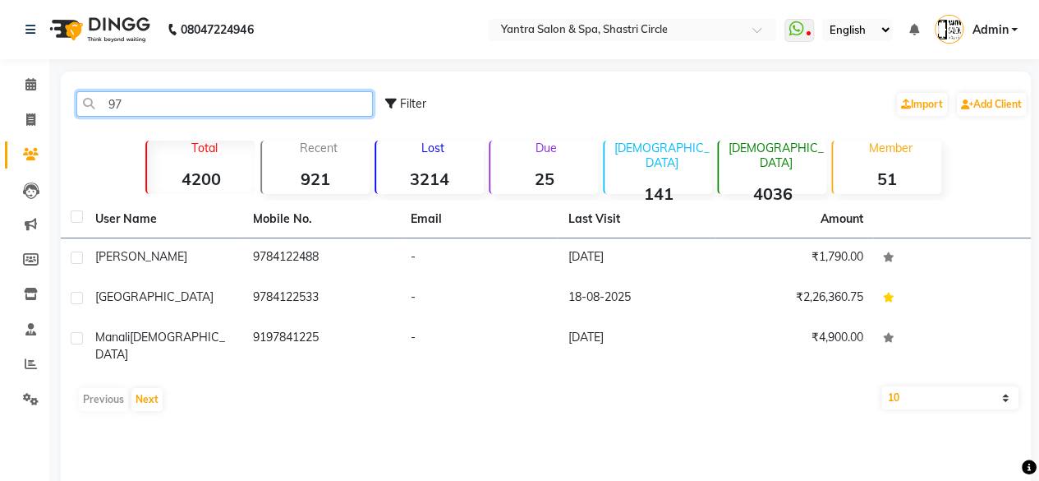
type input "9"
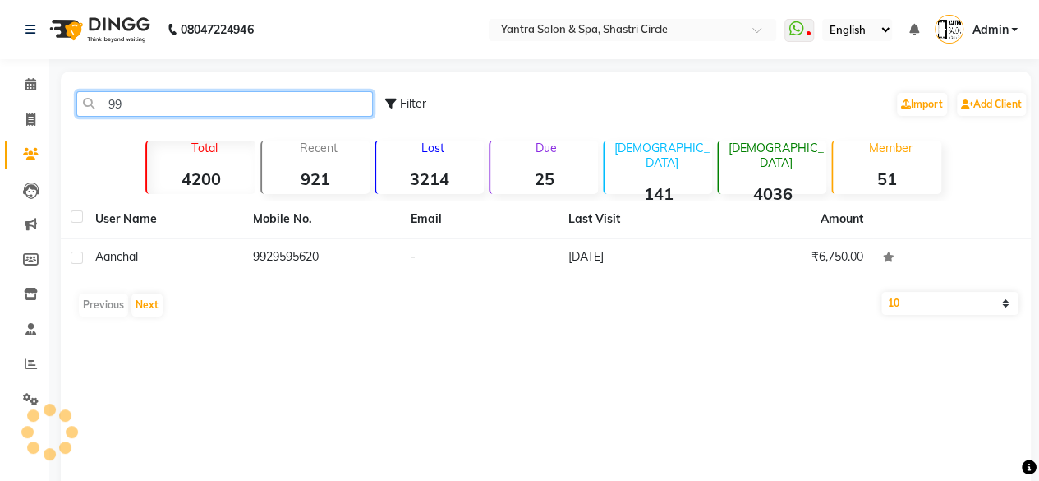
type input "9"
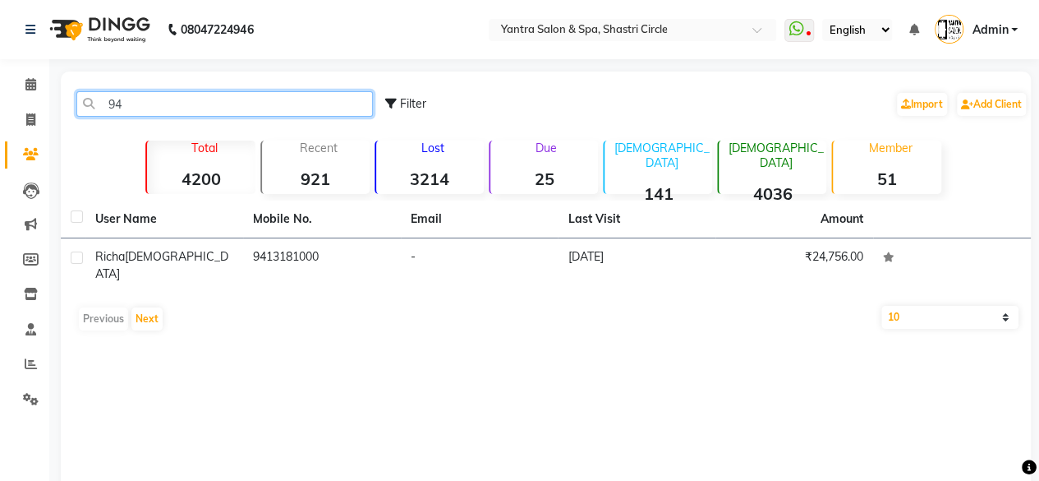
type input "9"
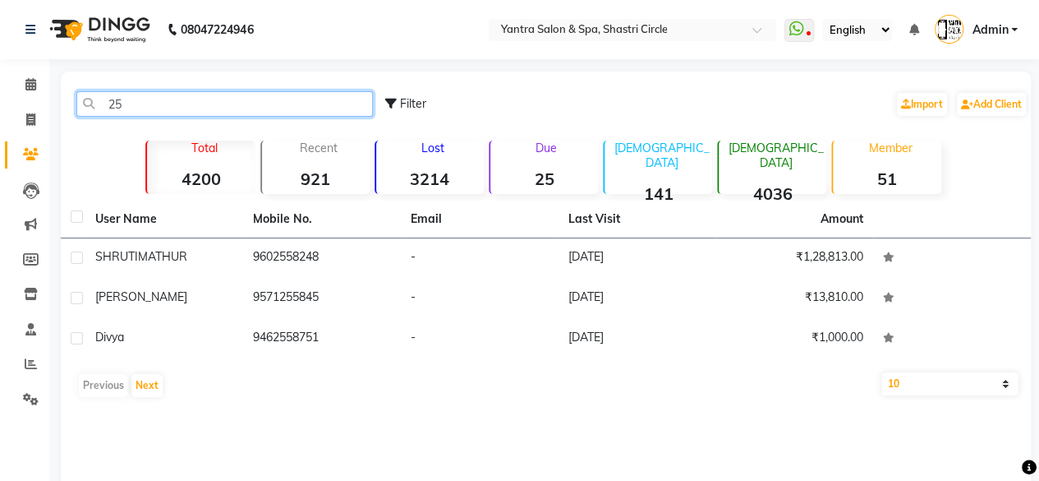
type input "2"
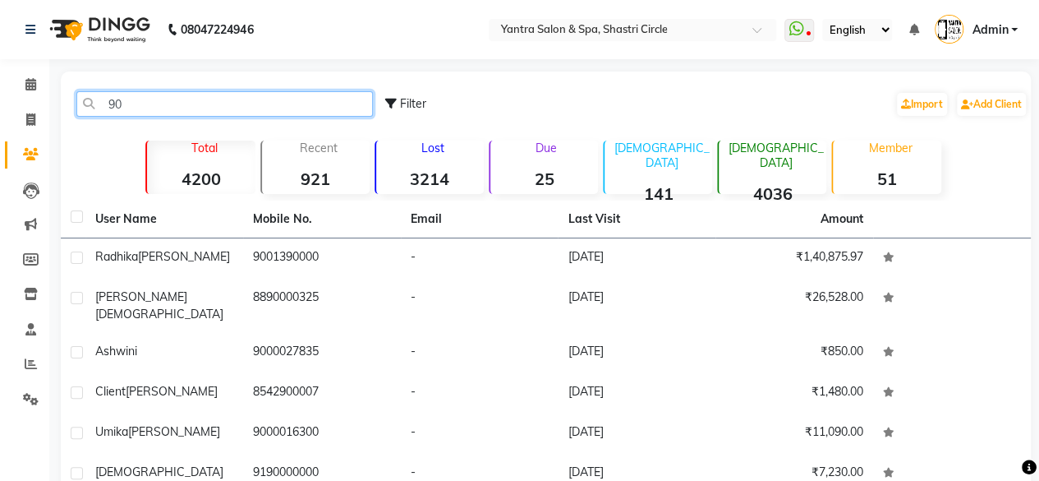
type input "9"
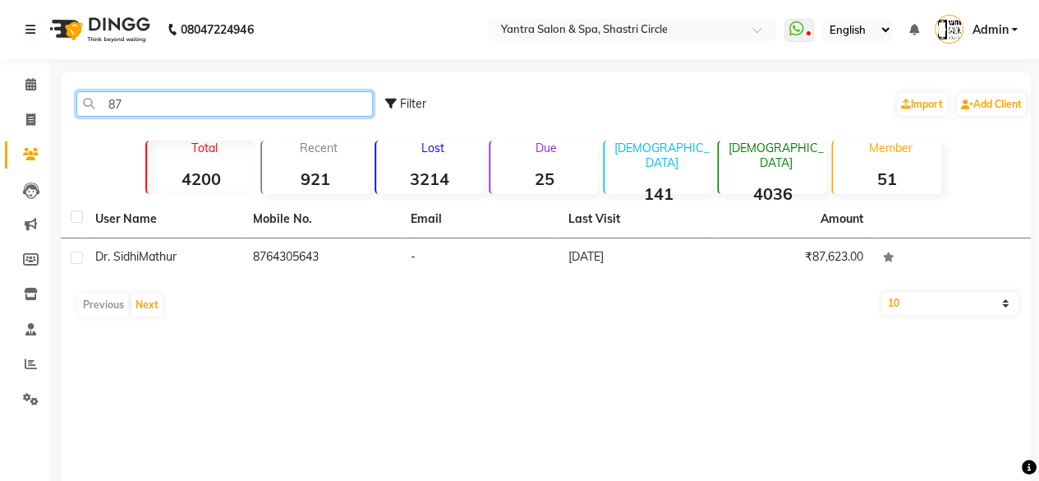
type input "8"
type input "3"
type input "9"
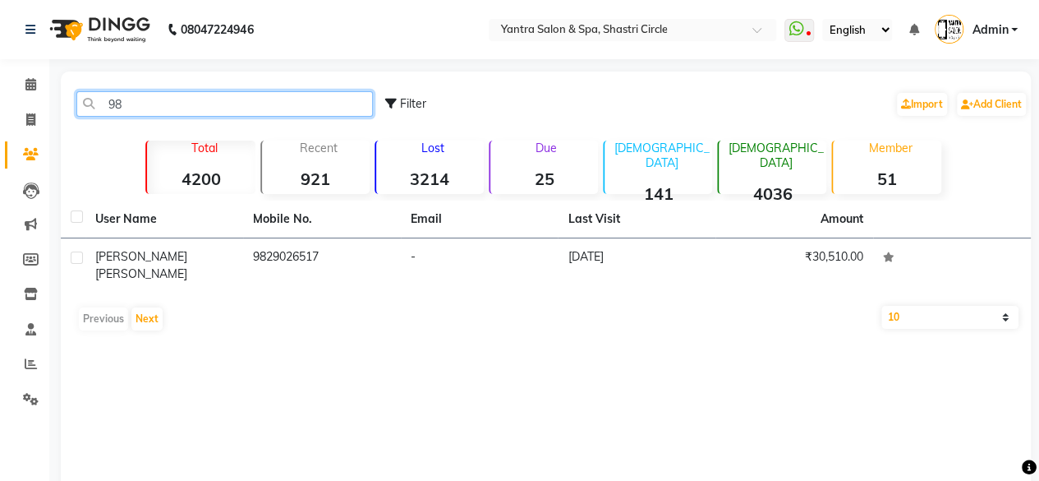
type input "9"
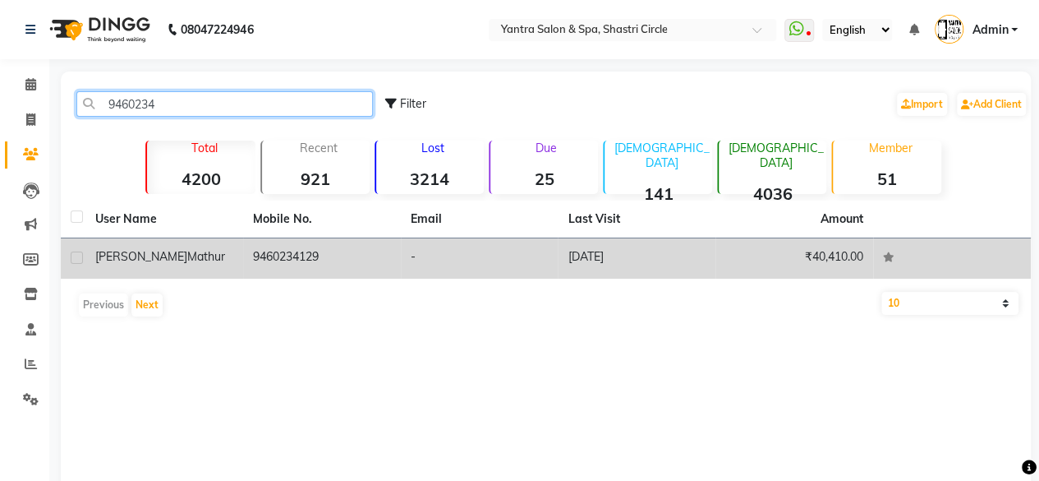
type input "9460234"
click at [291, 251] on td "9460234129" at bounding box center [322, 258] width 158 height 40
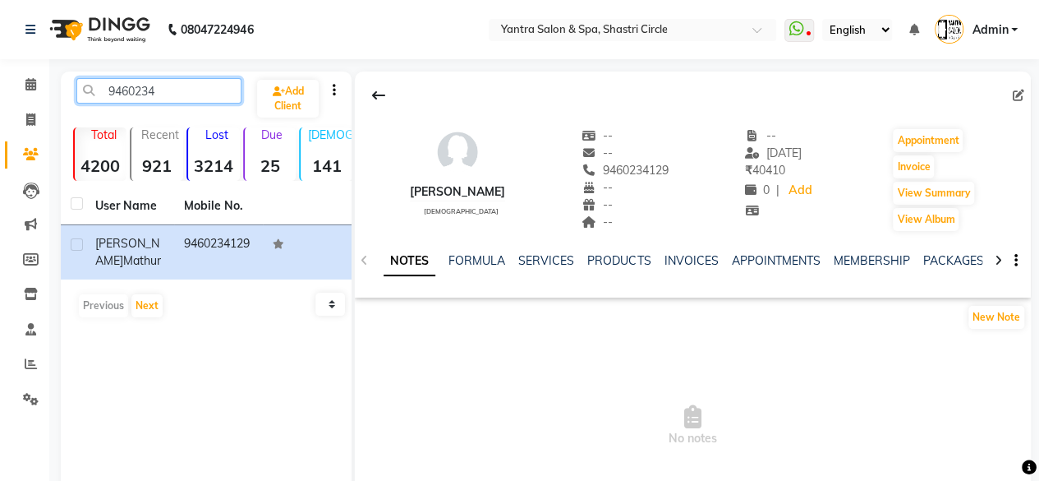
click at [173, 90] on input "9460234" at bounding box center [158, 90] width 165 height 25
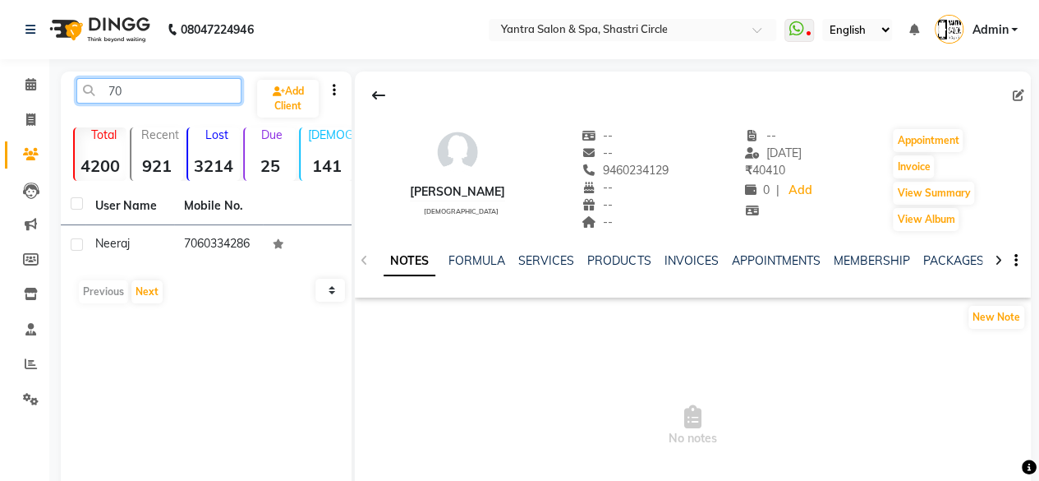
type input "7"
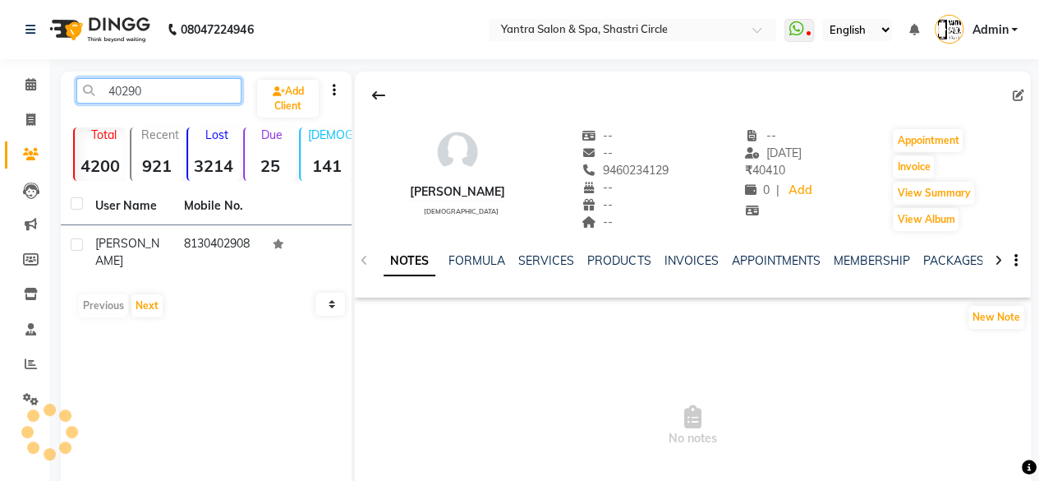
type input "402908"
click at [174, 99] on input "402908" at bounding box center [158, 90] width 165 height 25
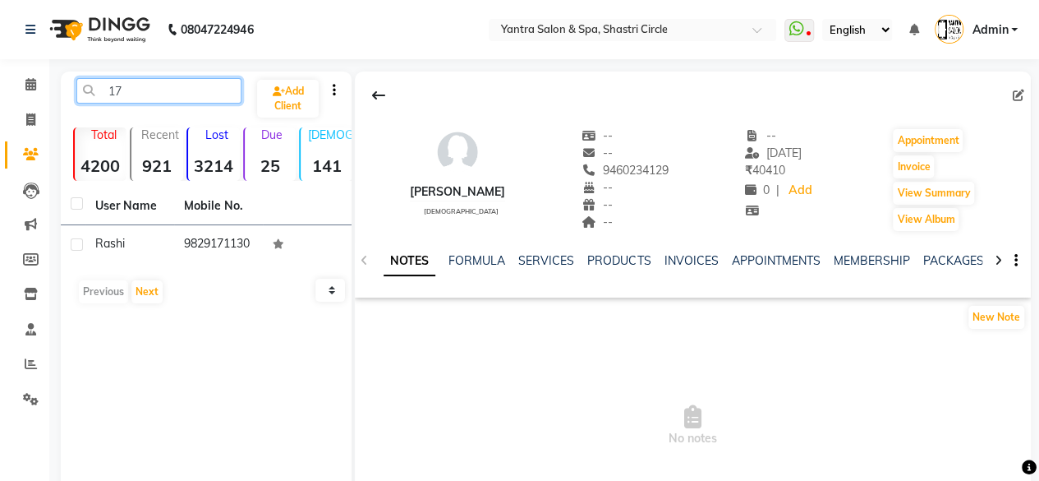
type input "1"
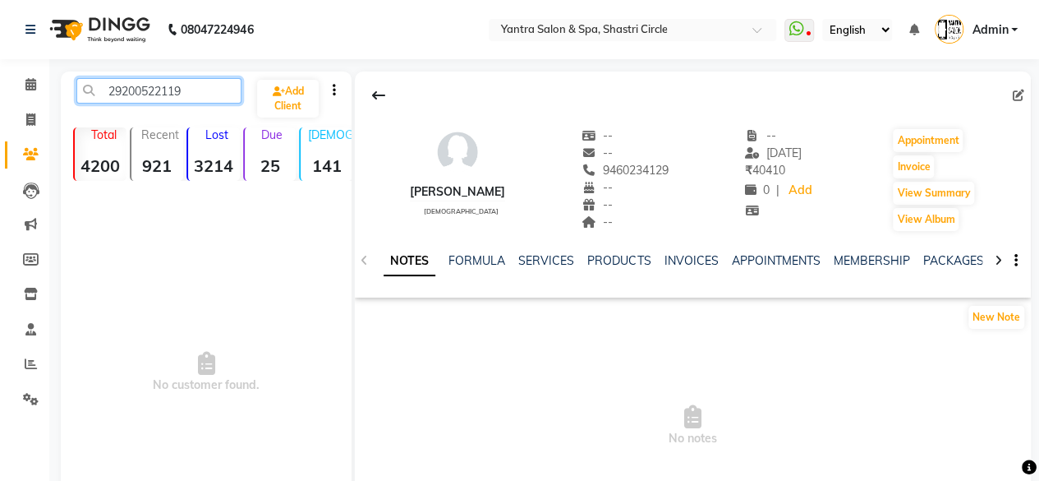
click at [169, 98] on input "29200522119" at bounding box center [158, 90] width 165 height 25
type input "2"
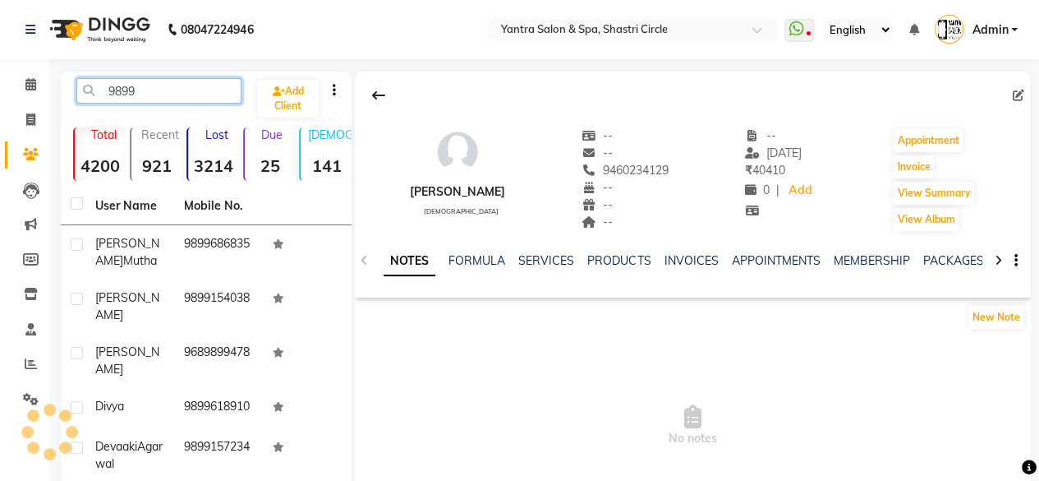
type input "98996"
